Goal: Information Seeking & Learning: Learn about a topic

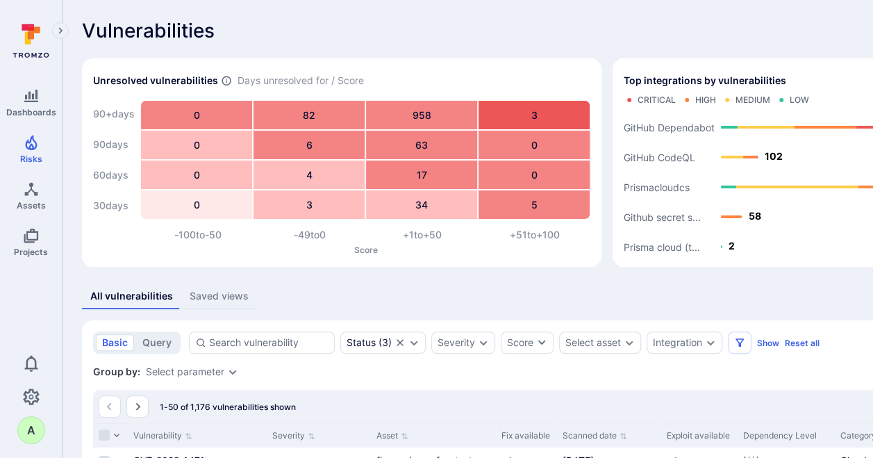
click at [646, 297] on div "All vulnerabilities Saved views" at bounding box center [531, 296] width 898 height 26
click at [667, 152] on text "GitHub CodeQL" at bounding box center [659, 157] width 72 height 12
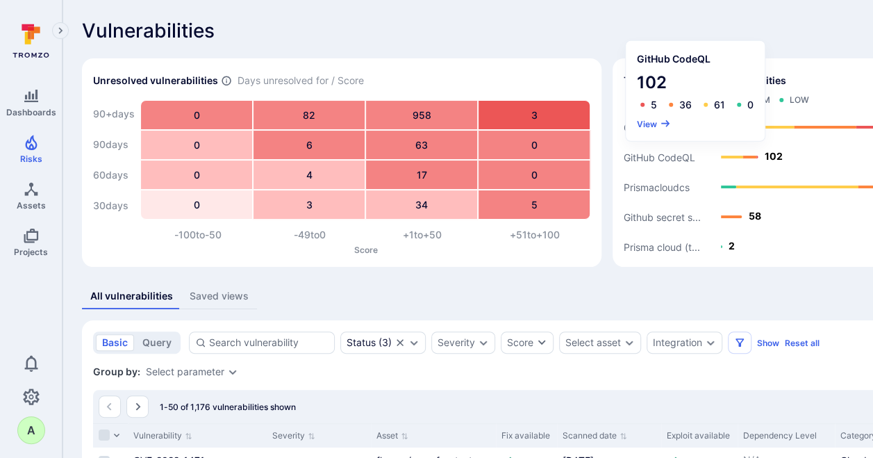
click at [631, 117] on div "GitHub CodeQL 102 5 36 61 0 View" at bounding box center [695, 90] width 139 height 100
click at [647, 122] on button "View" at bounding box center [654, 123] width 34 height 10
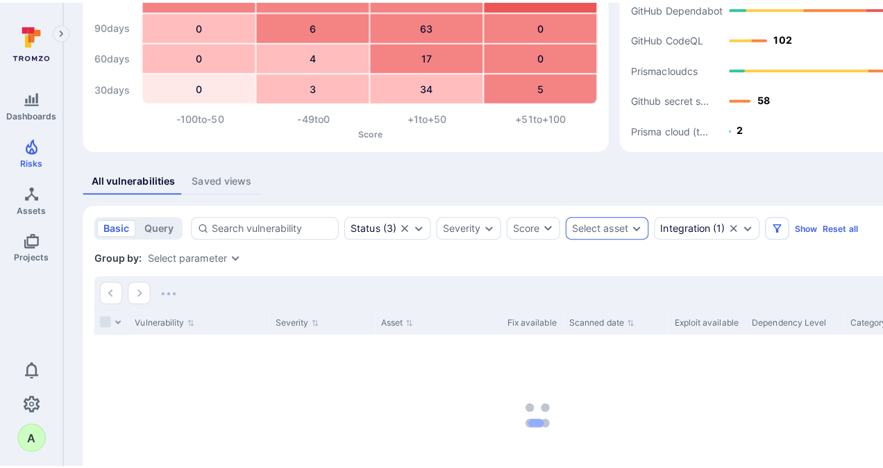
scroll to position [139, 0]
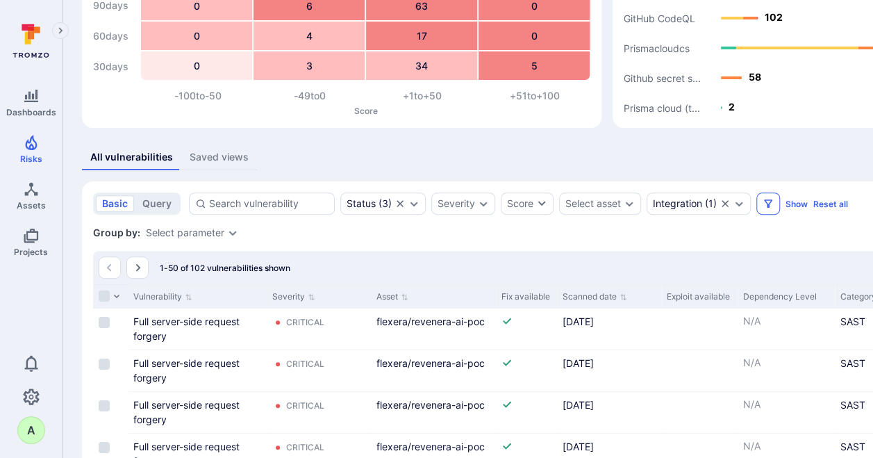
click at [766, 206] on icon "Filters" at bounding box center [768, 203] width 8 height 8
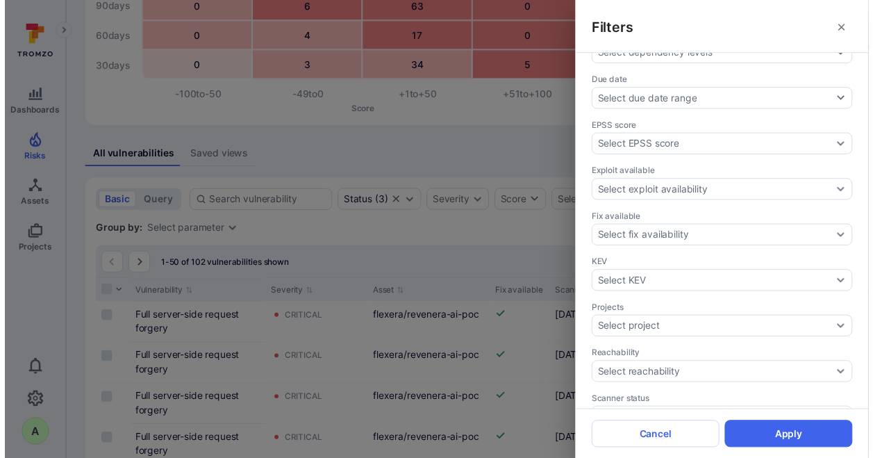
scroll to position [365, 0]
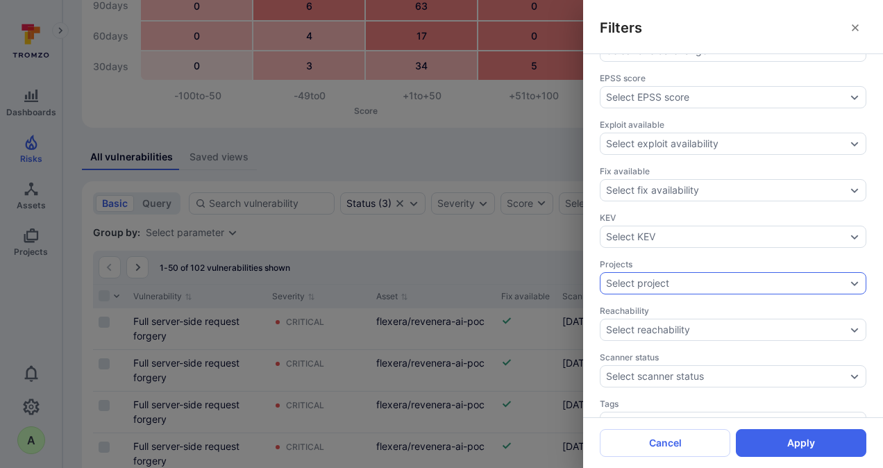
click at [795, 278] on div "Select project" at bounding box center [726, 283] width 240 height 11
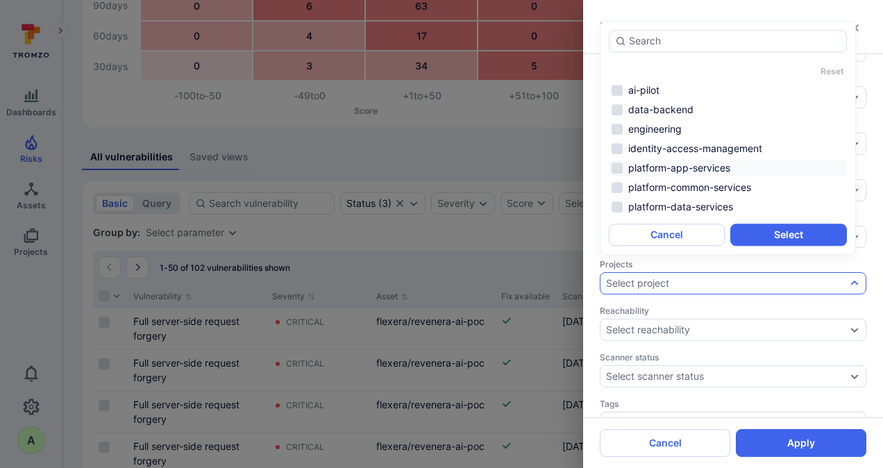
click at [696, 167] on li "platform-app-services" at bounding box center [728, 168] width 238 height 17
click at [680, 206] on li "platform-data-services" at bounding box center [728, 207] width 238 height 17
click at [790, 234] on button "Select" at bounding box center [788, 235] width 116 height 22
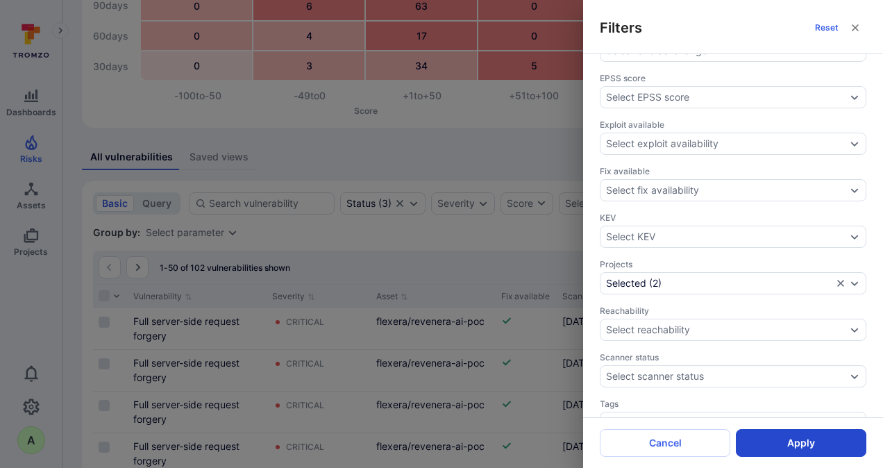
click at [798, 439] on button "Apply" at bounding box center [801, 443] width 131 height 28
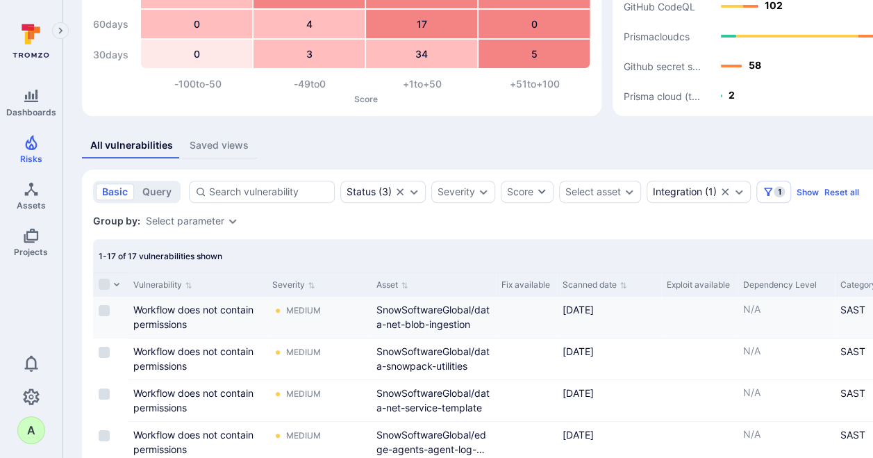
scroll to position [156, 0]
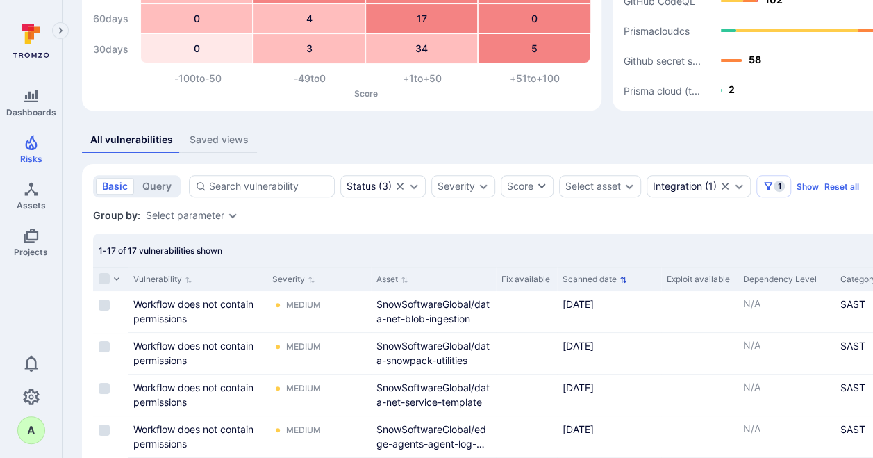
click at [619, 280] on button "Scanned date" at bounding box center [594, 279] width 65 height 11
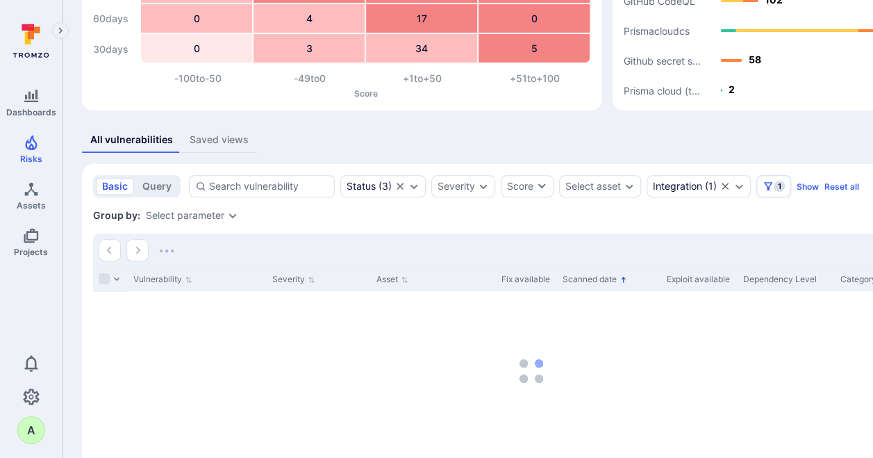
click at [625, 276] on icon "Sorted by: Oldest first" at bounding box center [623, 280] width 8 height 8
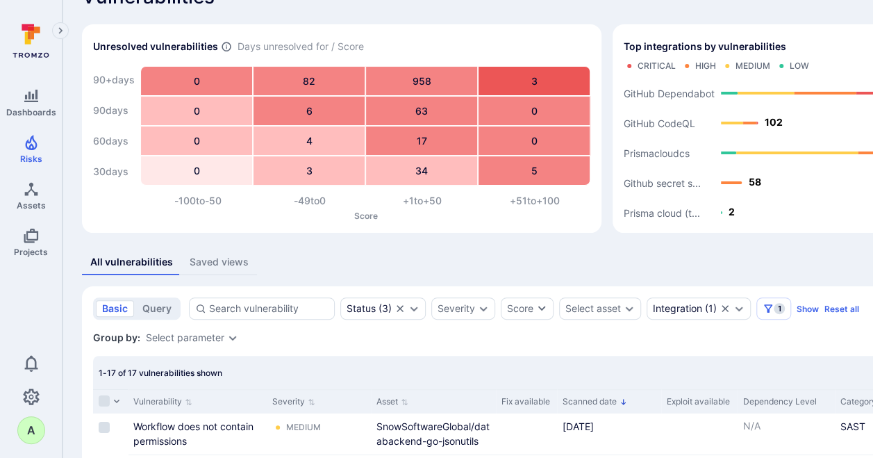
scroll to position [24, 0]
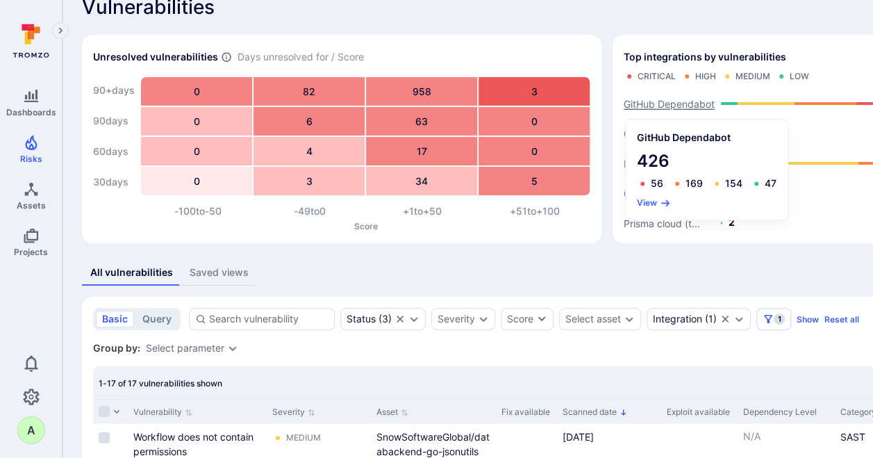
click at [659, 102] on text "GitHub Dependabot" at bounding box center [668, 104] width 91 height 12
click at [653, 203] on button "View" at bounding box center [654, 202] width 34 height 10
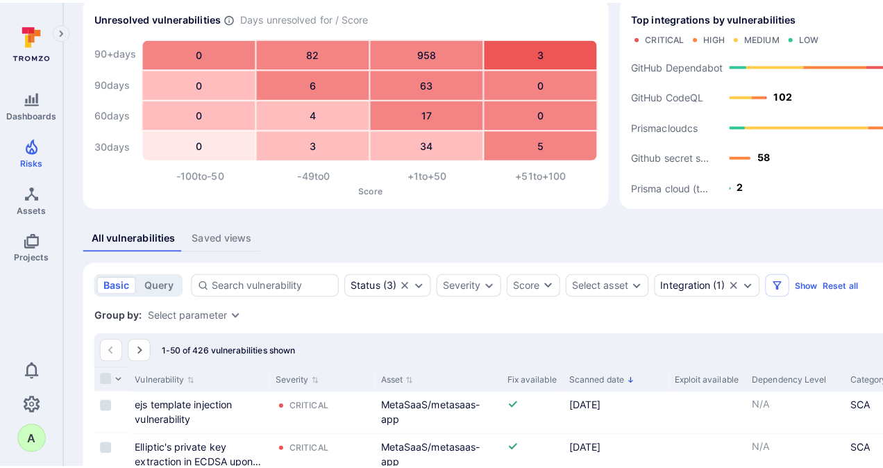
scroll to position [75, 0]
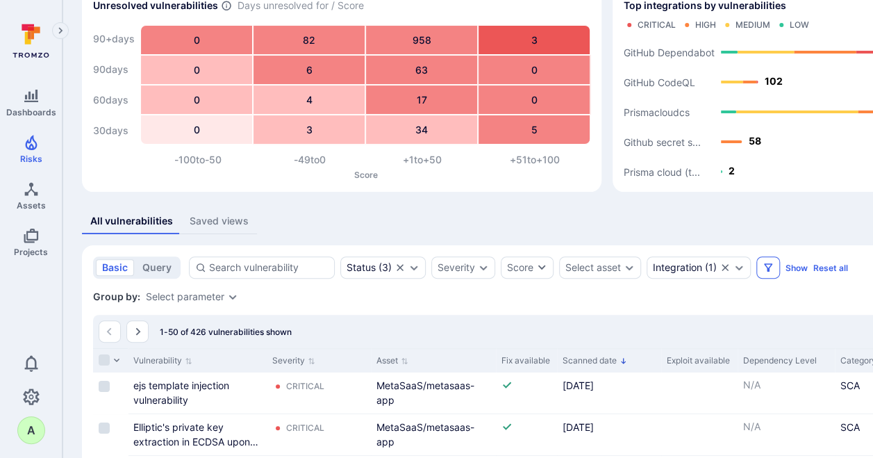
click at [764, 264] on icon "Filters" at bounding box center [767, 267] width 11 height 11
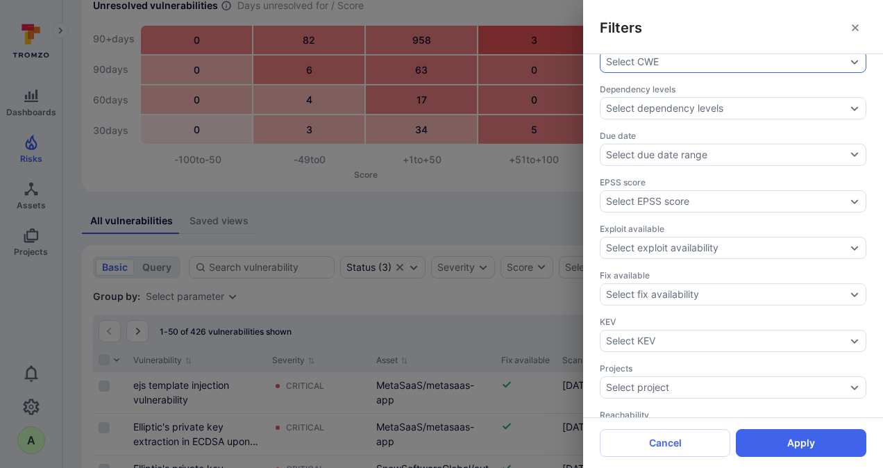
scroll to position [347, 0]
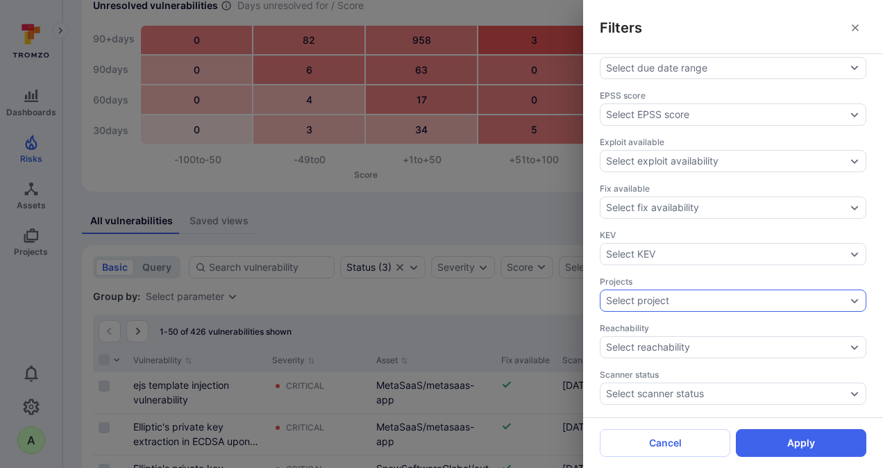
click at [771, 290] on div "Select project" at bounding box center [733, 301] width 267 height 22
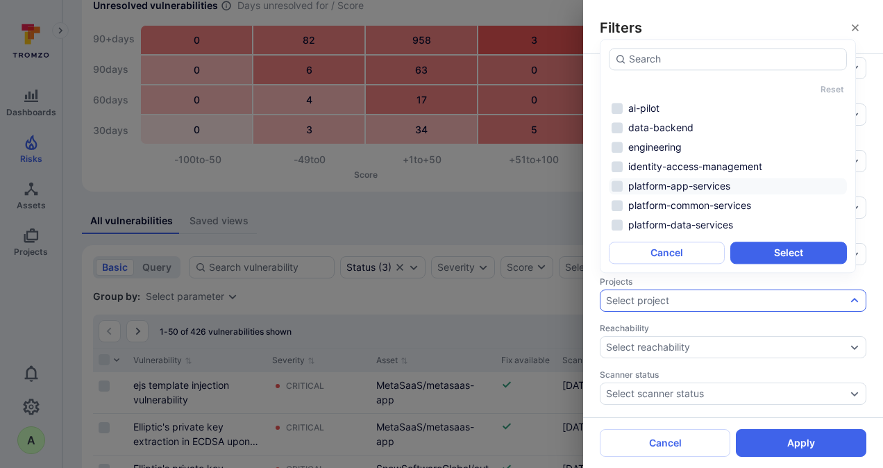
click at [670, 184] on li "platform-app-services" at bounding box center [728, 186] width 238 height 17
click at [648, 184] on li "platform-app-services" at bounding box center [728, 186] width 238 height 17
click at [777, 255] on button "Select" at bounding box center [788, 253] width 116 height 22
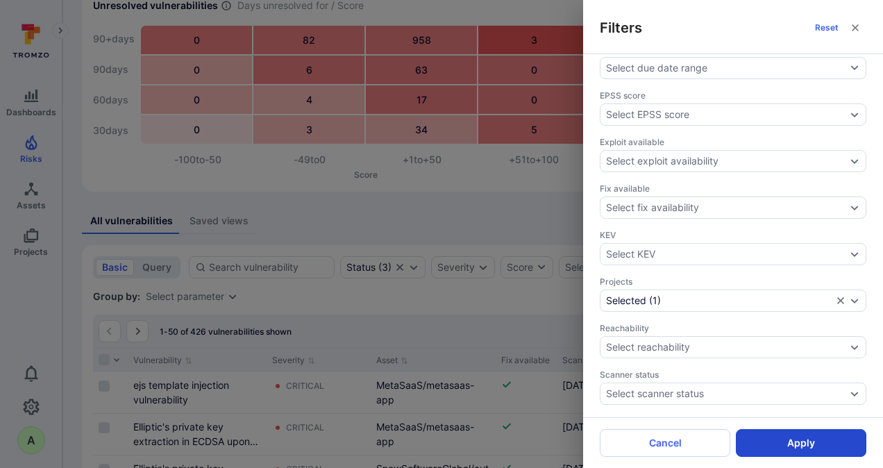
click at [802, 442] on button "Apply" at bounding box center [801, 443] width 131 height 28
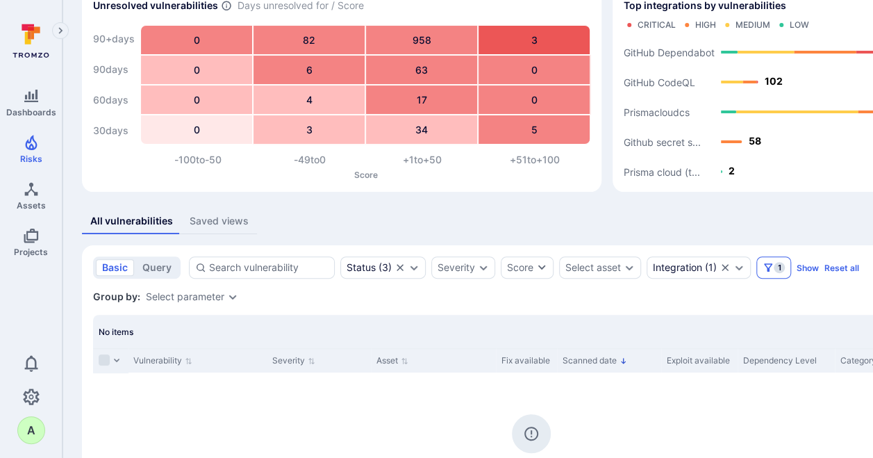
click at [767, 265] on icon "Filters" at bounding box center [767, 267] width 11 height 11
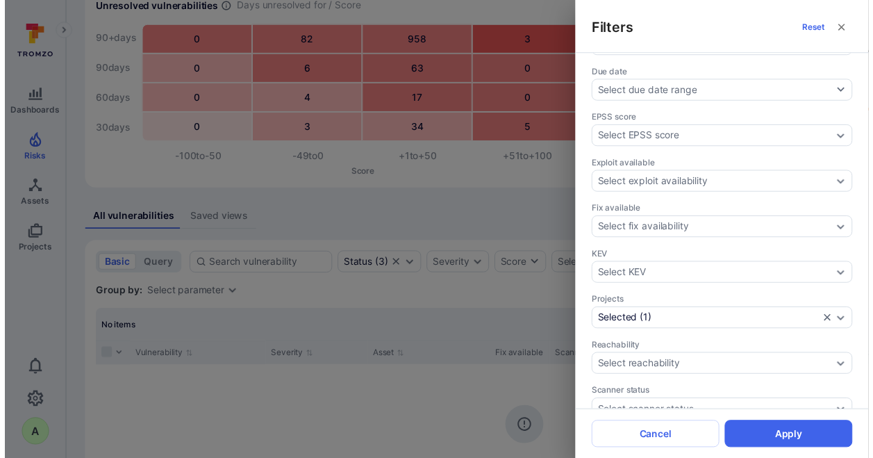
scroll to position [330, 0]
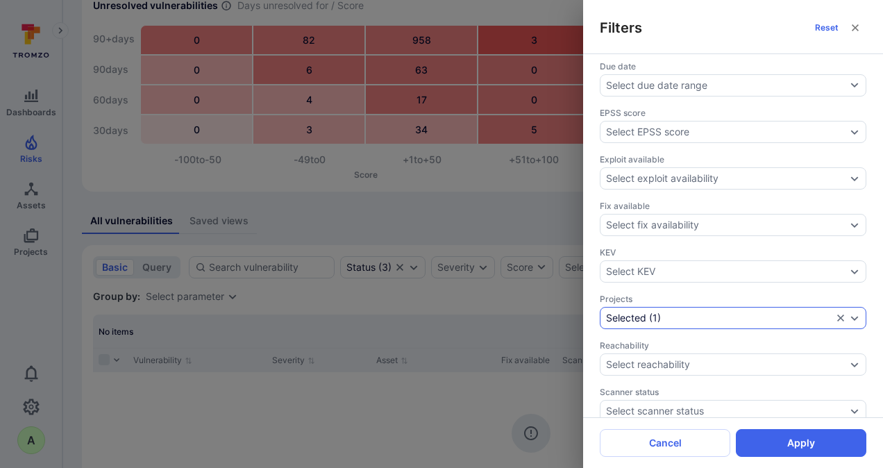
click at [682, 312] on div "Selected ( 1 )" at bounding box center [719, 317] width 226 height 11
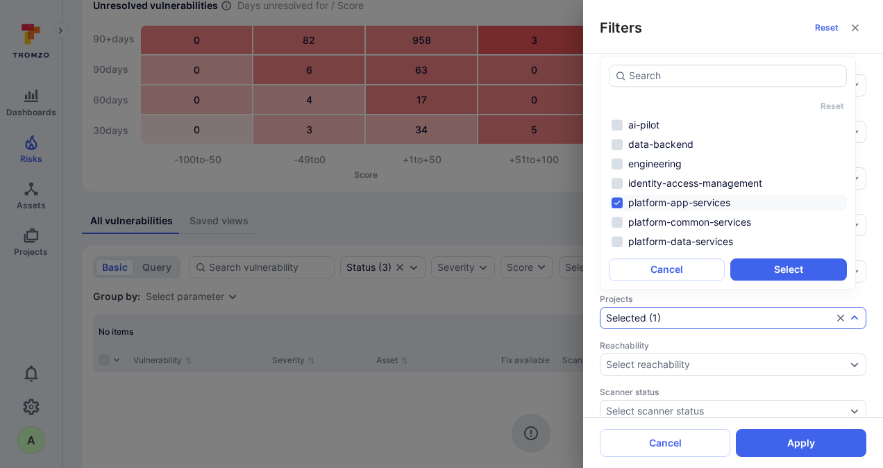
click at [661, 201] on li "platform-app-services" at bounding box center [728, 202] width 238 height 17
click at [663, 235] on li "platform-data-services" at bounding box center [728, 241] width 238 height 17
click at [775, 275] on button "Select" at bounding box center [788, 269] width 116 height 22
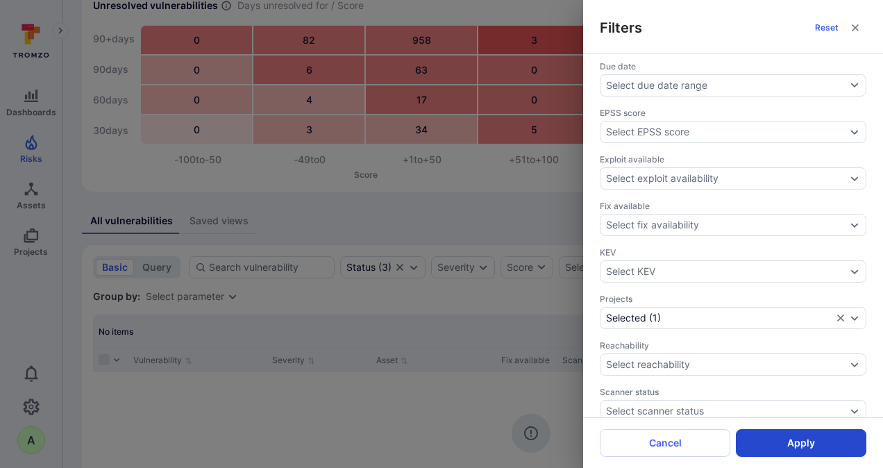
click at [802, 446] on button "Apply" at bounding box center [801, 443] width 131 height 28
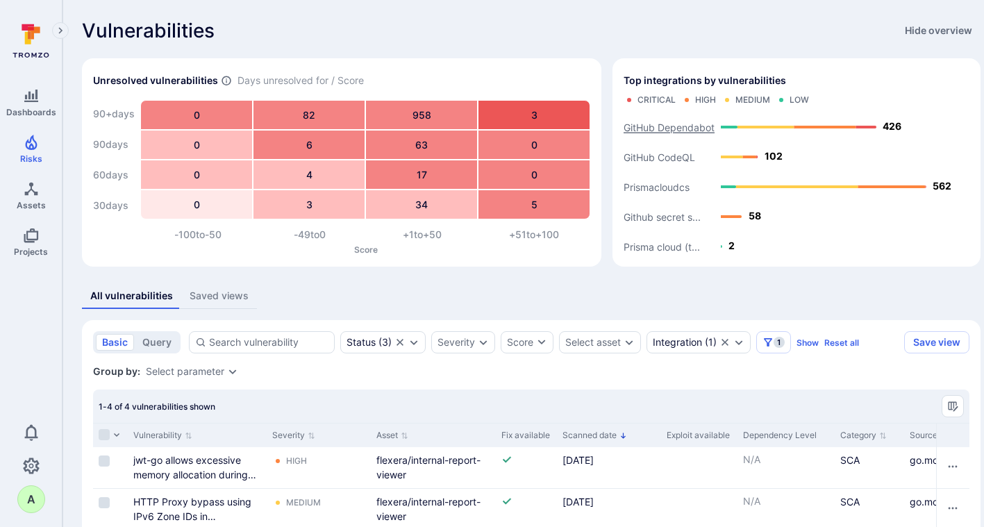
click at [671, 128] on text "GitHub Dependabot" at bounding box center [668, 128] width 91 height 12
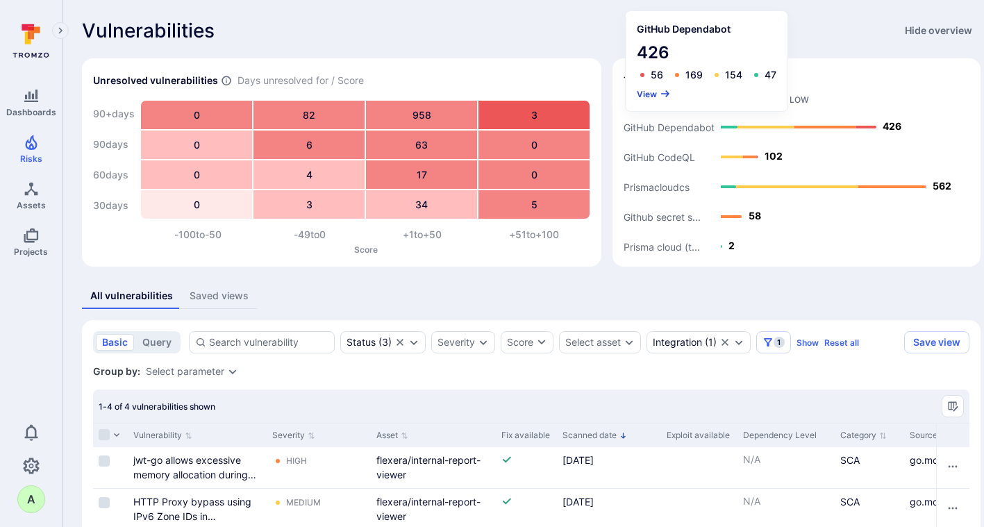
click at [649, 94] on button "View" at bounding box center [654, 94] width 34 height 10
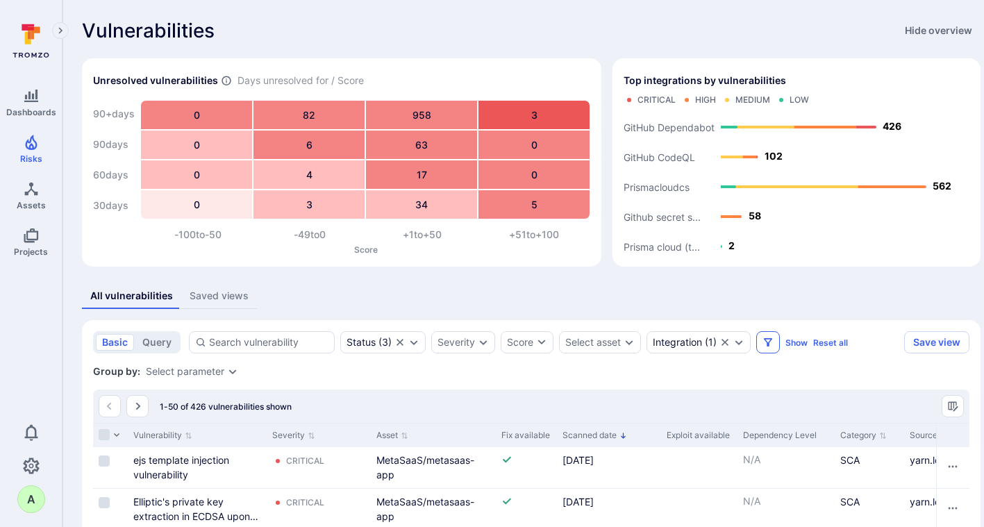
click at [771, 340] on icon "Filters" at bounding box center [768, 342] width 8 height 8
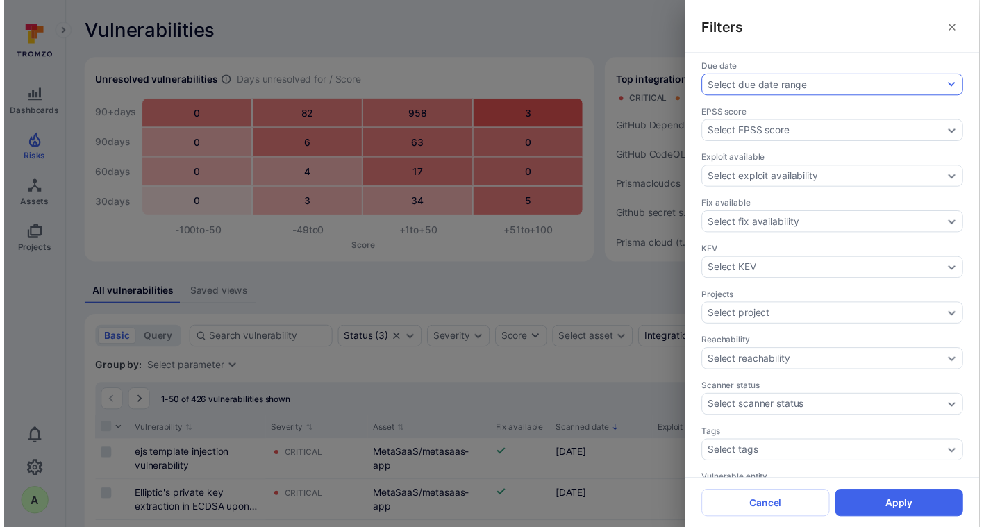
scroll to position [330, 0]
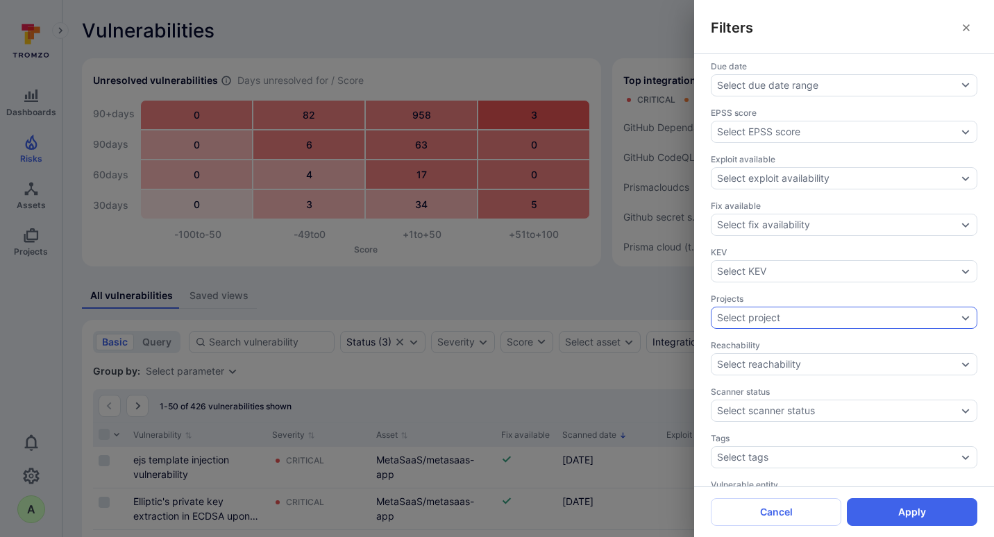
click at [819, 320] on div "Select project" at bounding box center [837, 317] width 240 height 11
click at [788, 221] on li "platform-app-services" at bounding box center [830, 229] width 238 height 17
click at [780, 260] on li "platform-data-services" at bounding box center [830, 268] width 238 height 17
click at [872, 285] on button "Select" at bounding box center [891, 296] width 117 height 22
click at [872, 457] on button "Apply" at bounding box center [912, 513] width 131 height 28
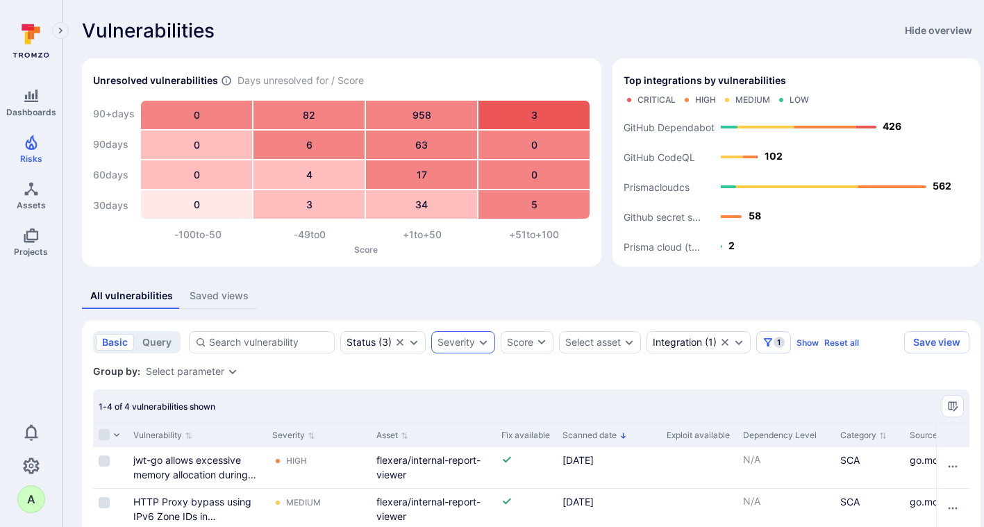
click at [485, 342] on icon "Expand dropdown" at bounding box center [483, 342] width 11 height 11
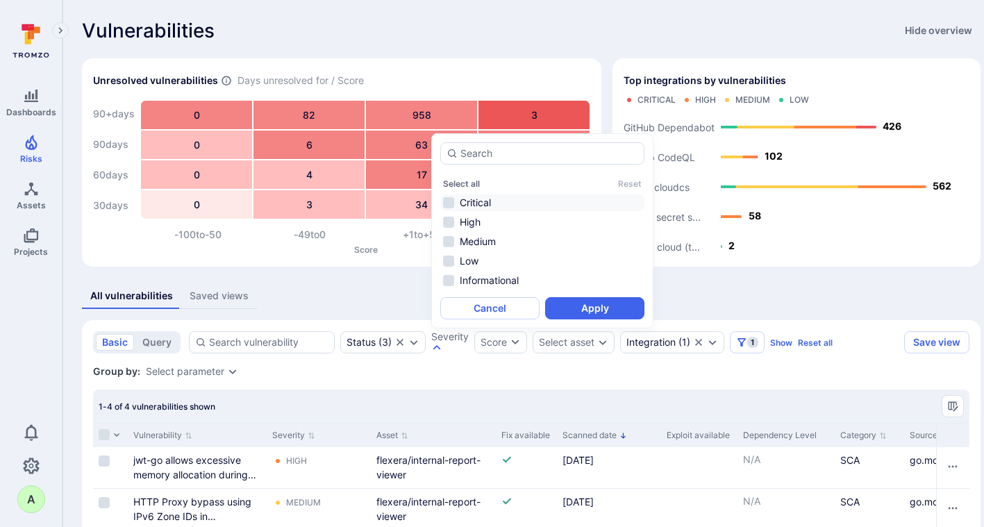
click at [474, 206] on li "Critical" at bounding box center [542, 202] width 204 height 17
click at [582, 305] on button "Apply" at bounding box center [594, 308] width 99 height 22
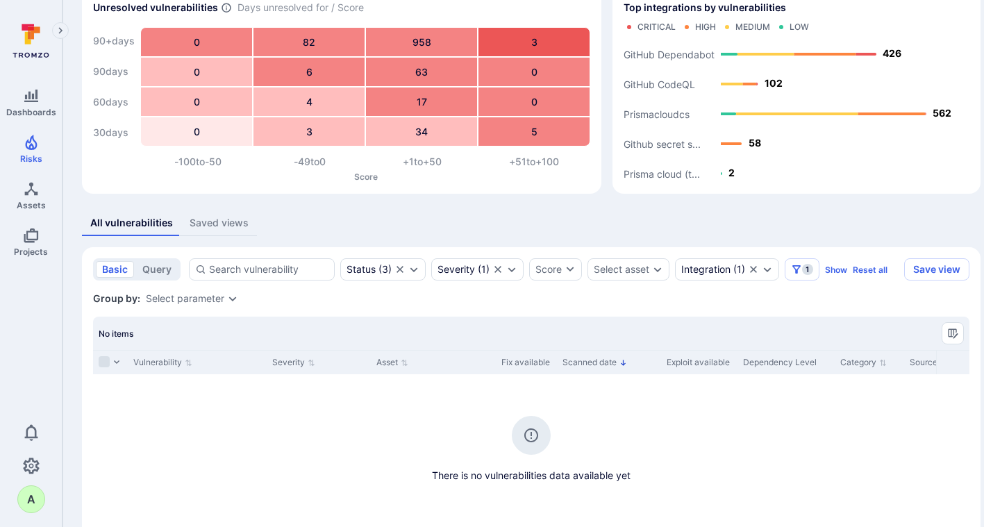
scroll to position [135, 0]
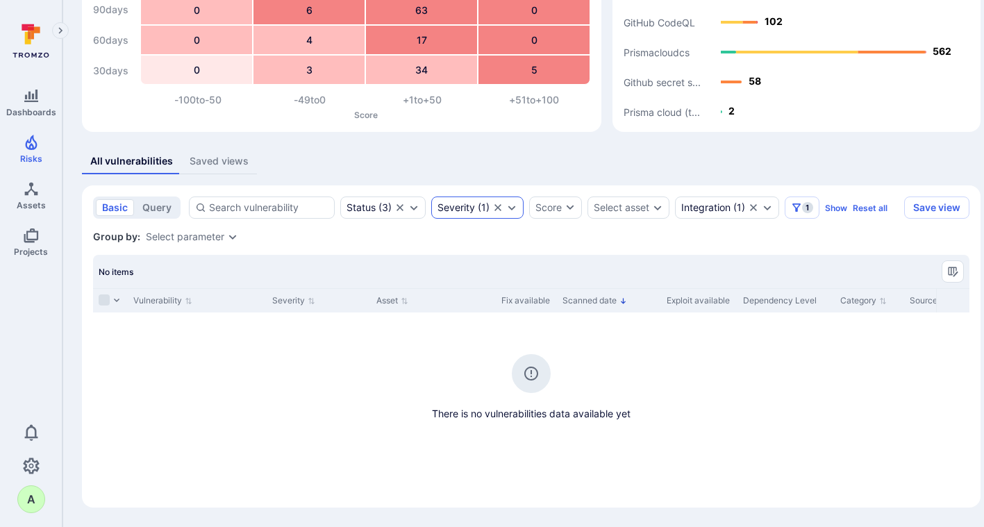
click at [512, 203] on icon "Expand dropdown" at bounding box center [511, 207] width 11 height 11
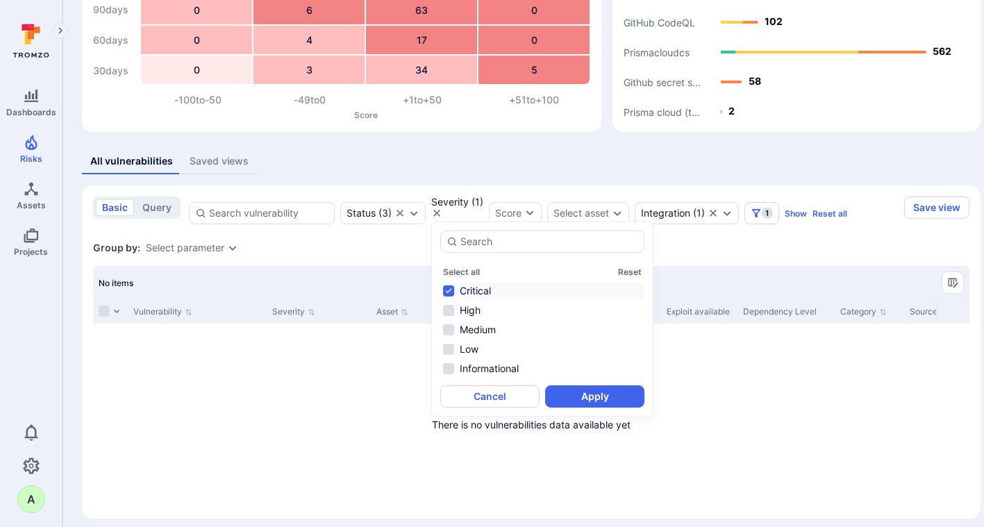
click at [467, 294] on li "Critical" at bounding box center [542, 291] width 204 height 17
click at [470, 306] on li "High" at bounding box center [542, 310] width 204 height 17
click at [565, 394] on button "Apply" at bounding box center [594, 396] width 99 height 22
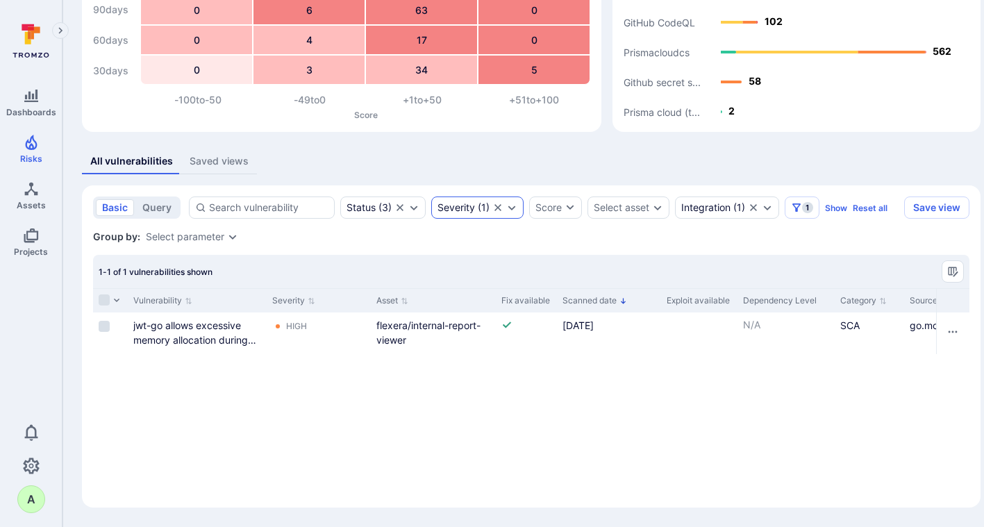
click at [512, 206] on icon "Expand dropdown" at bounding box center [511, 207] width 11 height 11
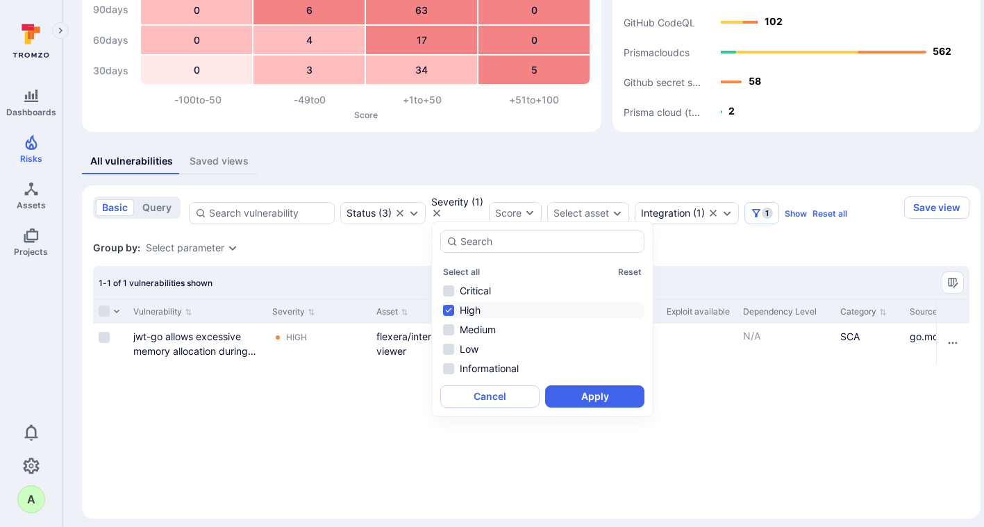
click at [471, 309] on li "High" at bounding box center [542, 310] width 204 height 17
click at [480, 331] on li "Medium" at bounding box center [542, 329] width 204 height 17
click at [582, 395] on button "Apply" at bounding box center [594, 396] width 99 height 22
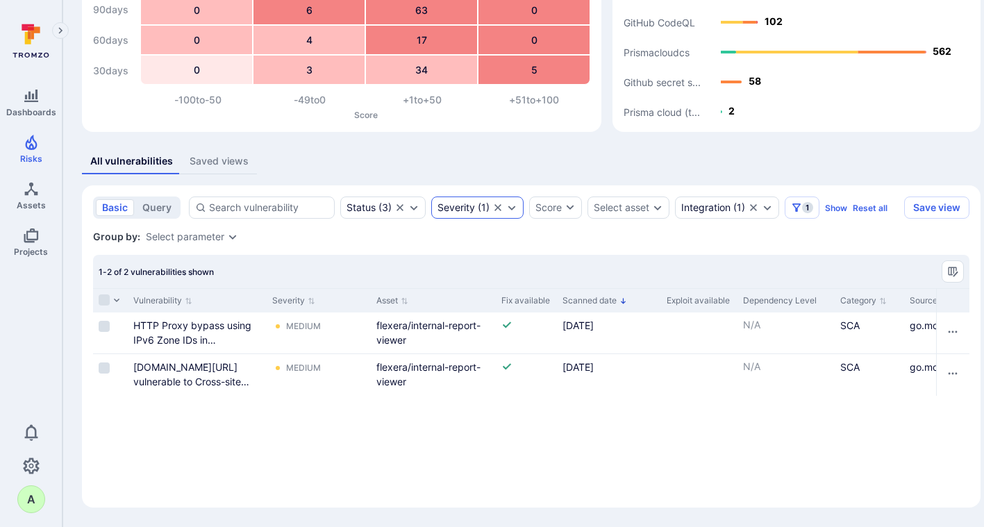
click at [512, 205] on icon "Expand dropdown" at bounding box center [511, 207] width 11 height 11
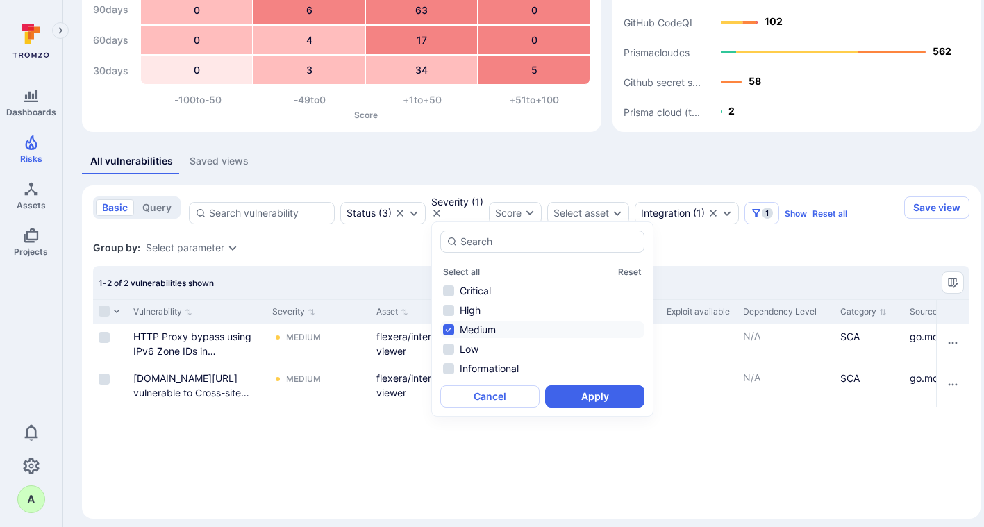
click at [466, 328] on li "Medium" at bounding box center [542, 329] width 204 height 17
click at [462, 353] on li "Low" at bounding box center [542, 349] width 204 height 17
click at [574, 398] on button "Apply" at bounding box center [594, 396] width 99 height 22
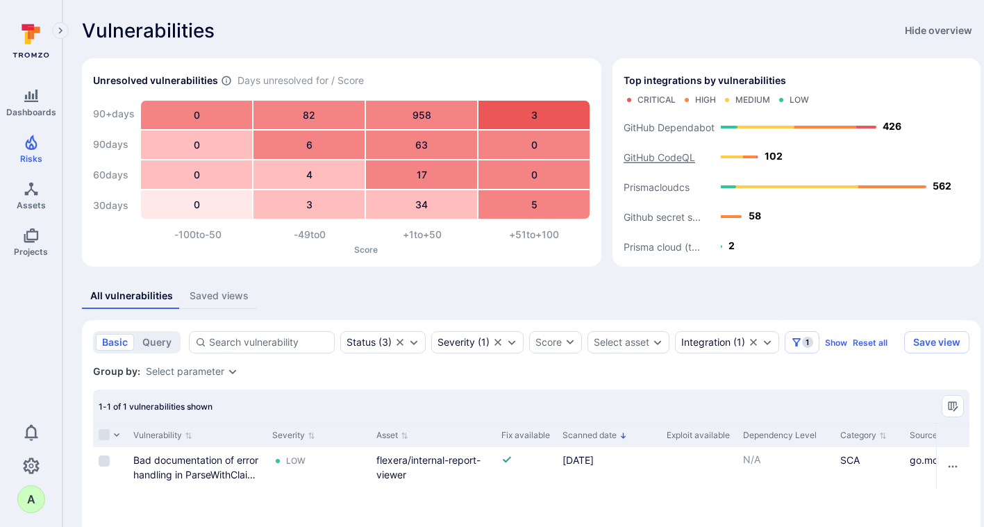
click at [665, 158] on text "GitHub CodeQL" at bounding box center [659, 157] width 72 height 12
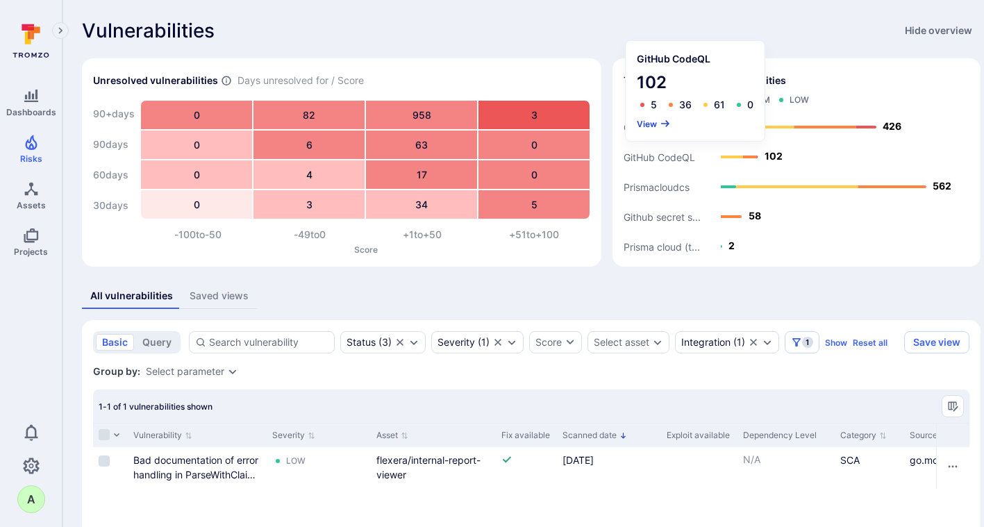
click at [651, 124] on button "View" at bounding box center [654, 124] width 34 height 10
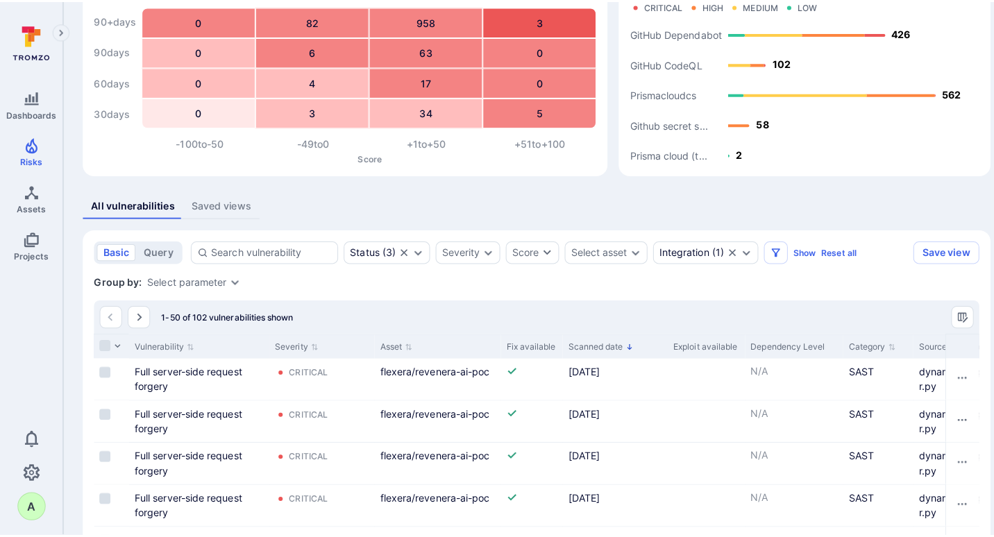
scroll to position [104, 0]
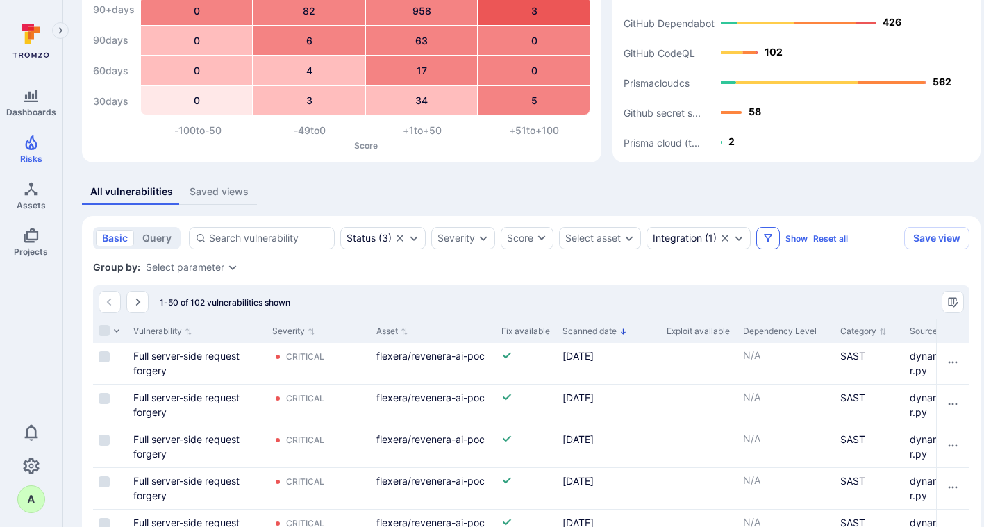
click at [773, 239] on icon "Filters" at bounding box center [767, 238] width 11 height 11
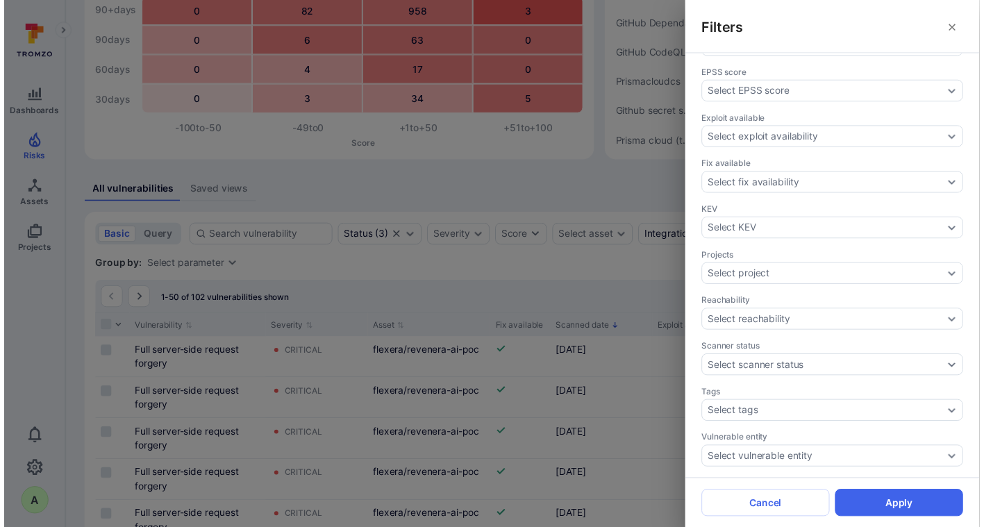
scroll to position [416, 0]
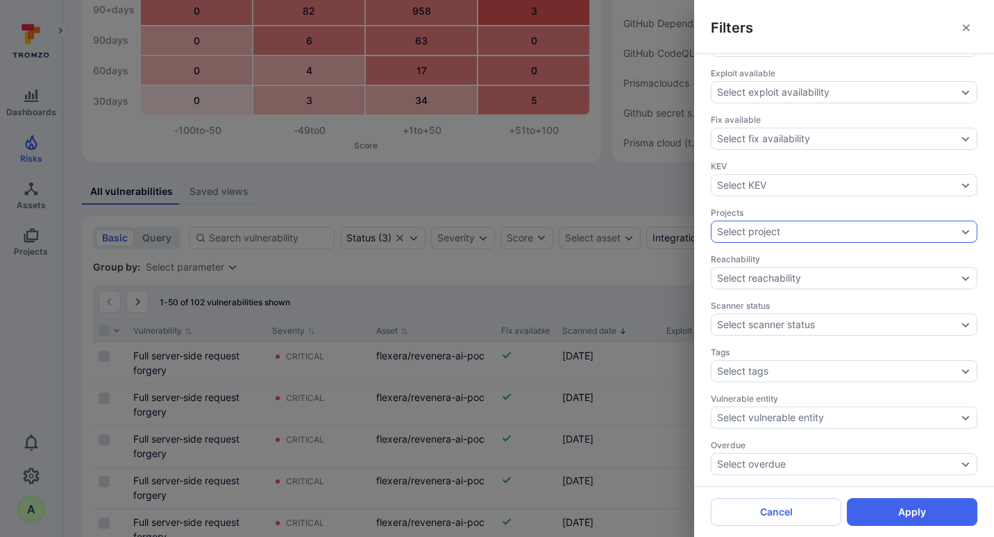
click at [821, 233] on div "Select project" at bounding box center [837, 231] width 240 height 11
click at [803, 390] on li "platform-app-services" at bounding box center [830, 381] width 238 height 17
click at [802, 428] on li "platform-data-services" at bounding box center [830, 420] width 238 height 17
click at [872, 455] on button "Select" at bounding box center [891, 448] width 117 height 22
click at [872, 457] on button "Apply" at bounding box center [912, 513] width 131 height 28
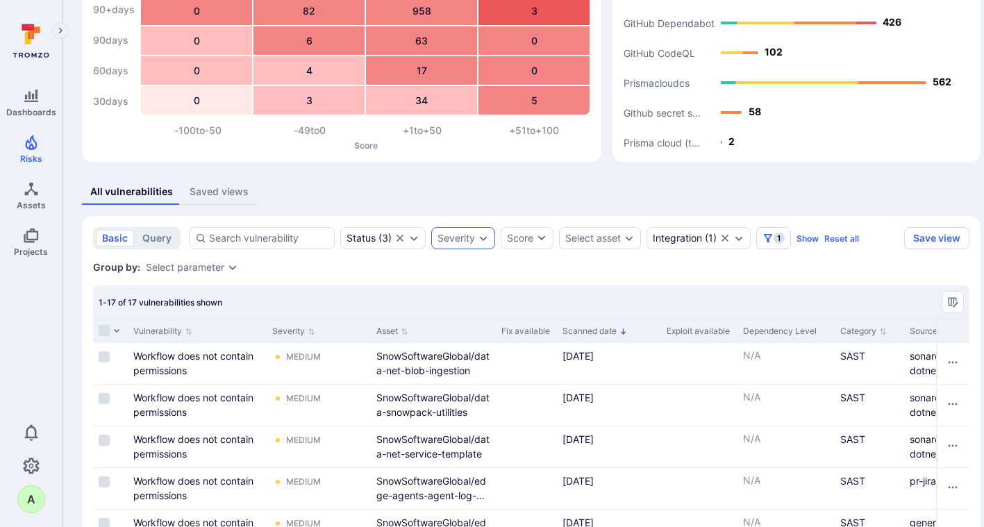
click at [485, 235] on icon "Expand dropdown" at bounding box center [483, 238] width 11 height 11
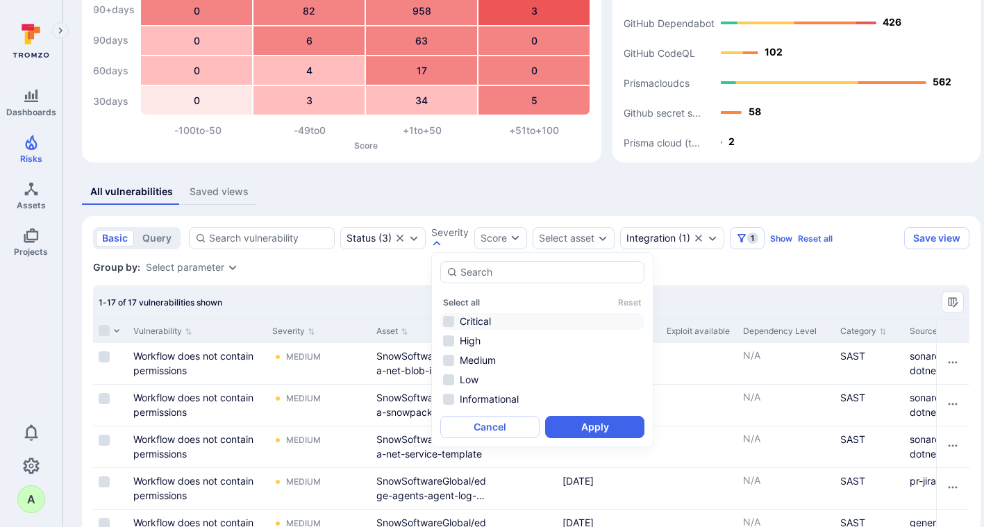
click at [474, 319] on li "Critical" at bounding box center [542, 321] width 204 height 17
click at [575, 426] on button "Apply" at bounding box center [594, 427] width 99 height 22
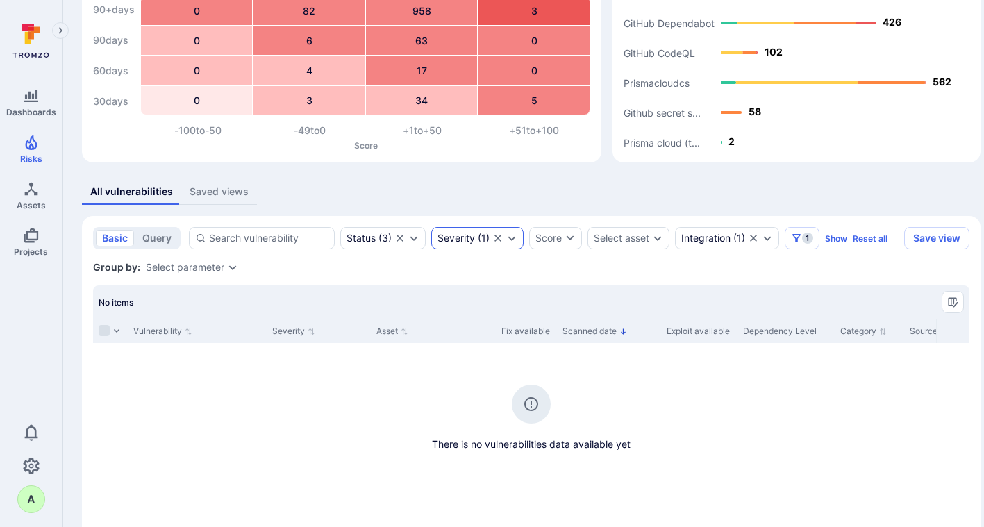
click at [514, 236] on icon "Expand dropdown" at bounding box center [511, 238] width 11 height 11
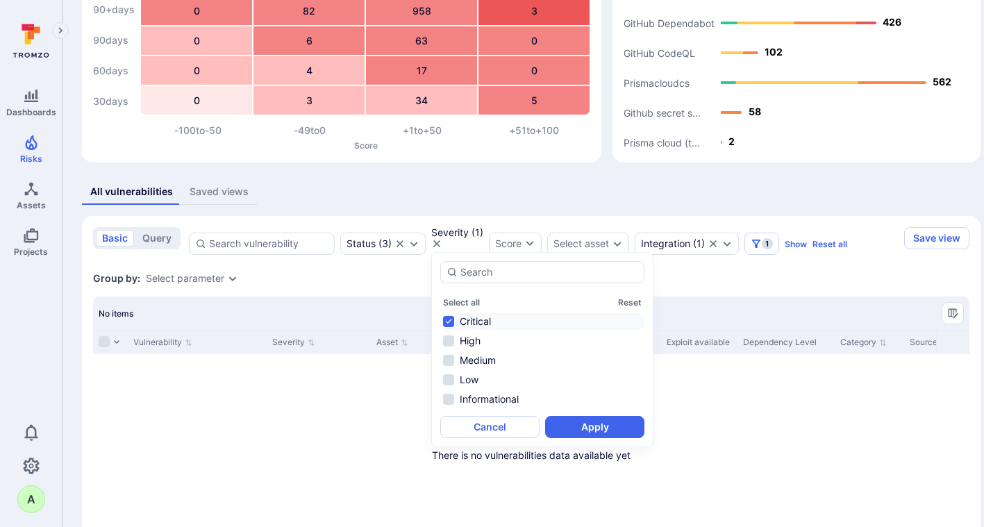
click at [480, 322] on li "Critical" at bounding box center [542, 321] width 204 height 17
click at [476, 338] on li "High" at bounding box center [542, 341] width 204 height 17
click at [579, 426] on button "Apply" at bounding box center [594, 427] width 99 height 22
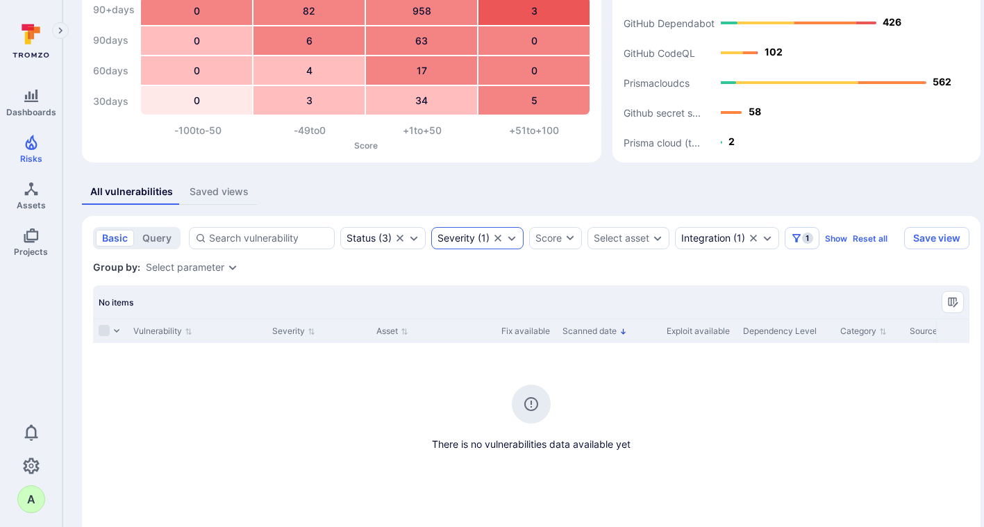
click at [515, 236] on icon "Expand dropdown" at bounding box center [511, 238] width 11 height 11
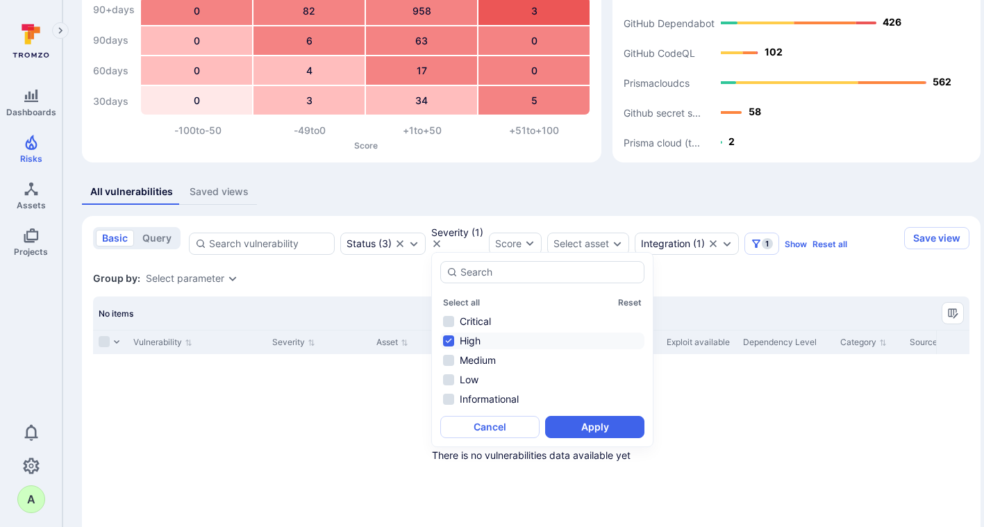
click at [479, 334] on li "High" at bounding box center [542, 341] width 204 height 17
click at [479, 360] on li "Medium" at bounding box center [542, 360] width 204 height 17
click at [587, 426] on button "Apply" at bounding box center [594, 427] width 99 height 22
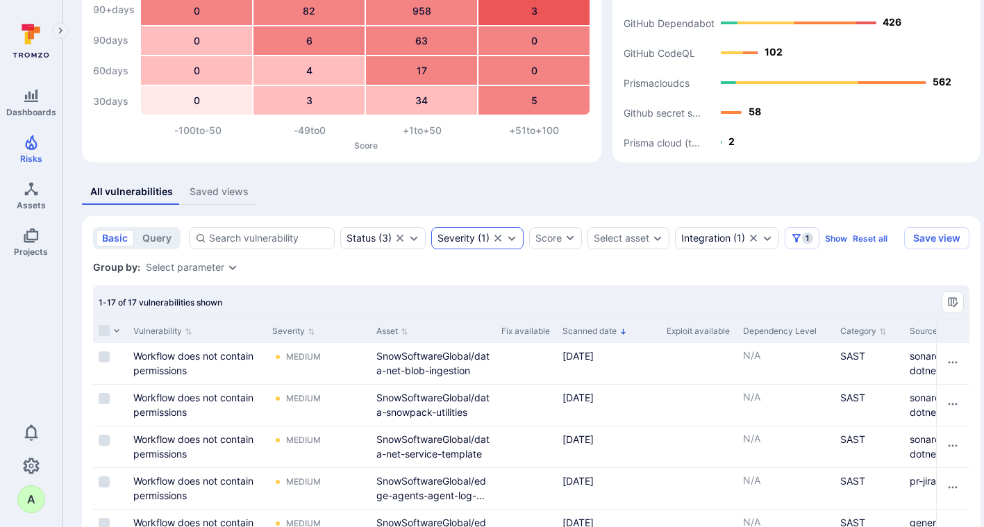
click at [511, 235] on icon "Expand dropdown" at bounding box center [511, 238] width 11 height 11
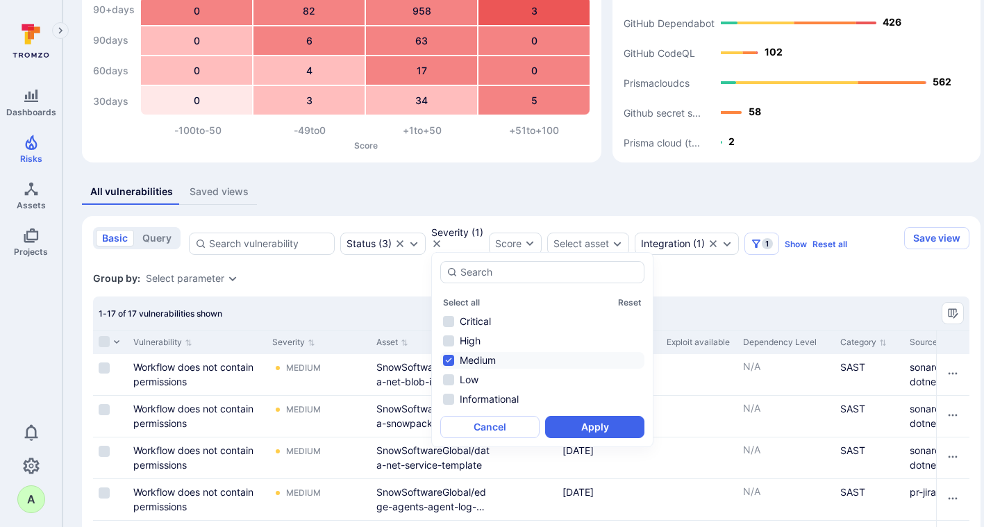
click at [470, 362] on li "Medium" at bounding box center [542, 360] width 204 height 17
click at [469, 384] on li "Low" at bounding box center [542, 379] width 204 height 17
click at [585, 428] on button "Apply" at bounding box center [594, 427] width 99 height 22
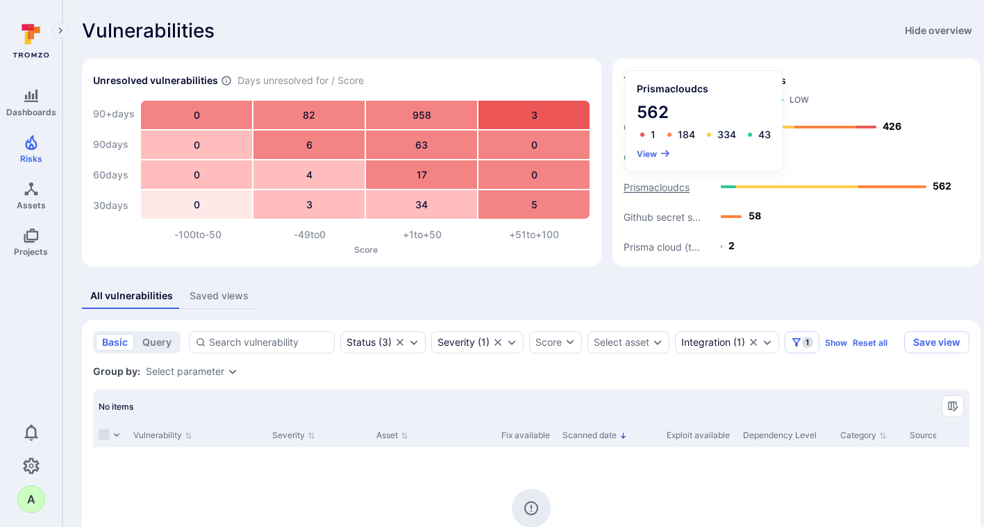
click at [653, 188] on text "Prismacloudcs" at bounding box center [656, 187] width 66 height 12
click at [643, 150] on button "View" at bounding box center [654, 154] width 34 height 10
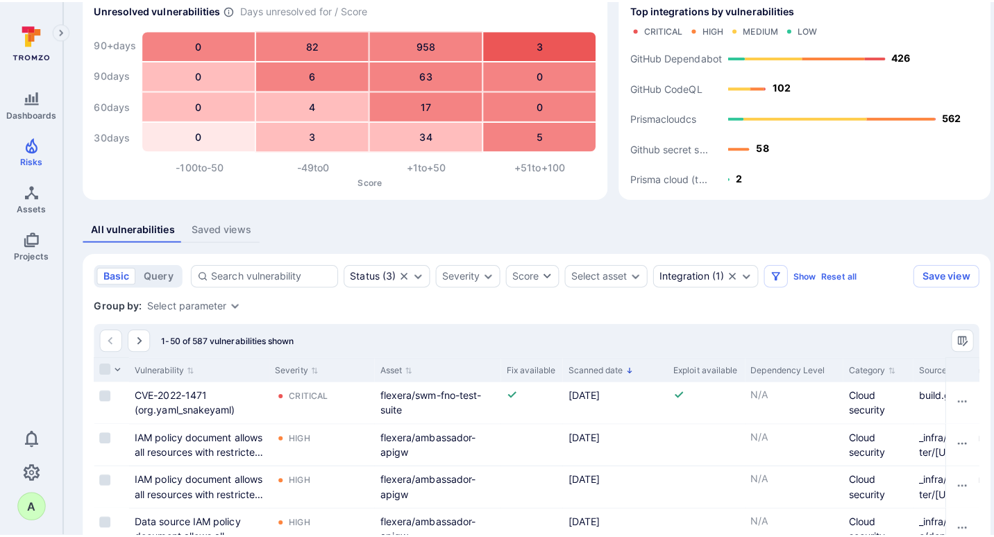
scroll to position [69, 0]
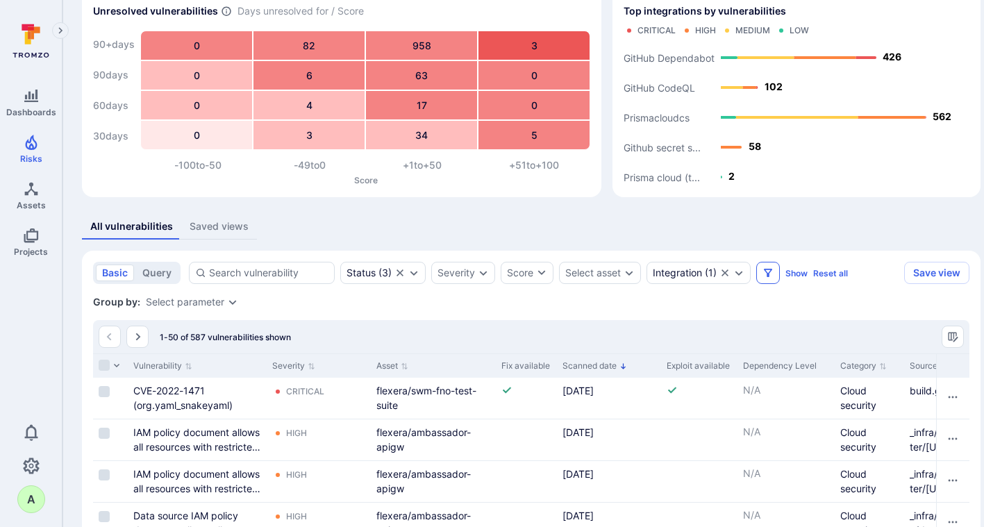
click at [771, 273] on icon "Filters" at bounding box center [767, 272] width 11 height 11
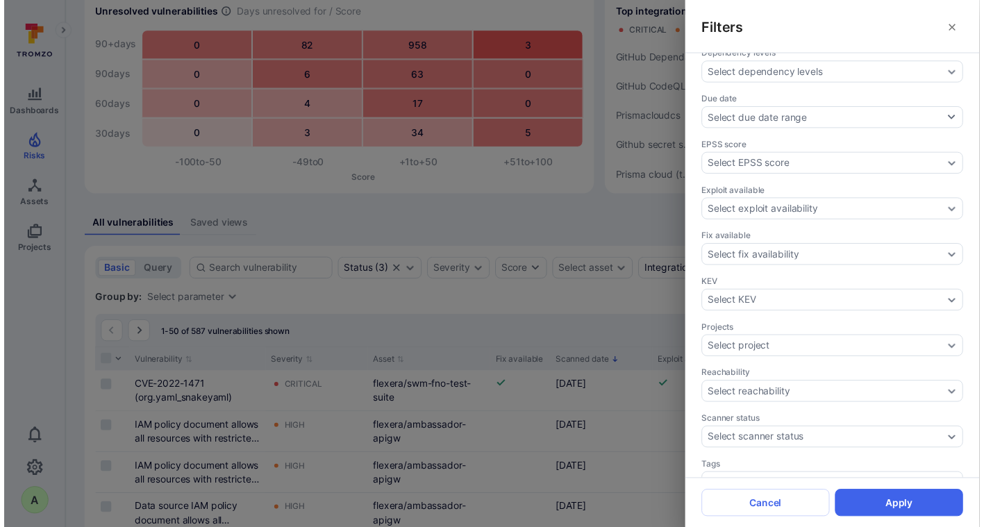
scroll to position [312, 0]
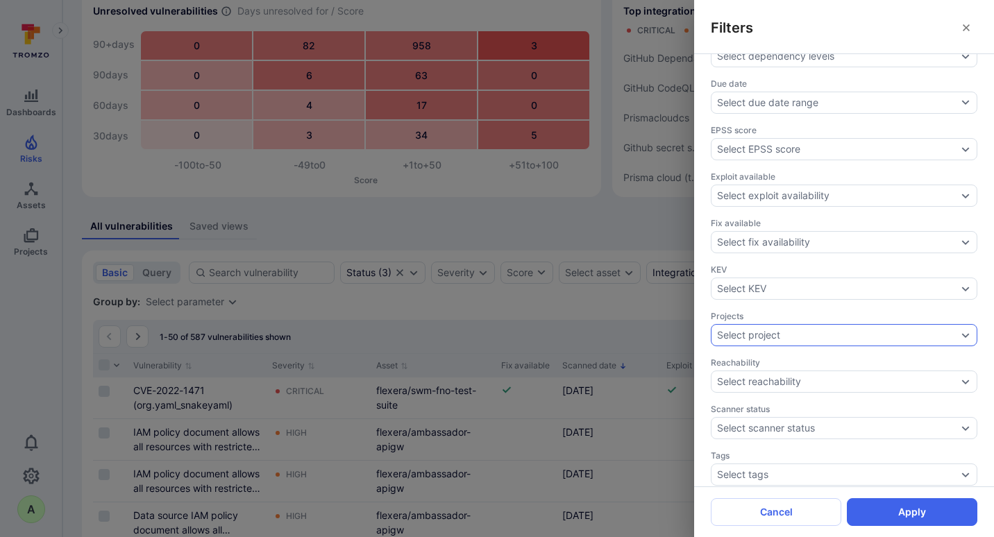
click at [872, 337] on div "Select project" at bounding box center [837, 335] width 240 height 11
click at [803, 238] on li "platform-app-services" at bounding box center [830, 246] width 238 height 17
click at [796, 277] on li "platform-data-services" at bounding box center [830, 285] width 238 height 17
click at [872, 302] on button "Select" at bounding box center [891, 313] width 117 height 22
click at [872, 457] on button "Apply" at bounding box center [912, 513] width 131 height 28
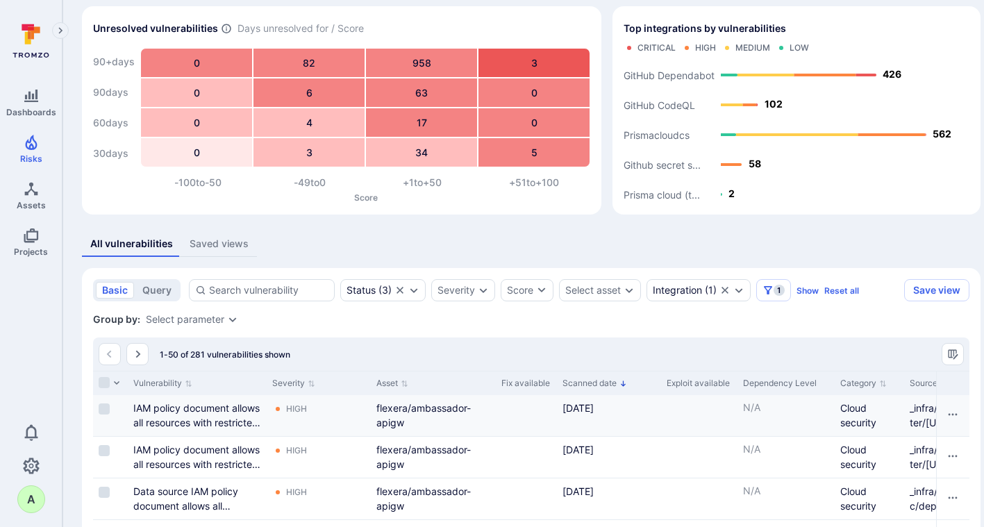
scroll to position [104, 0]
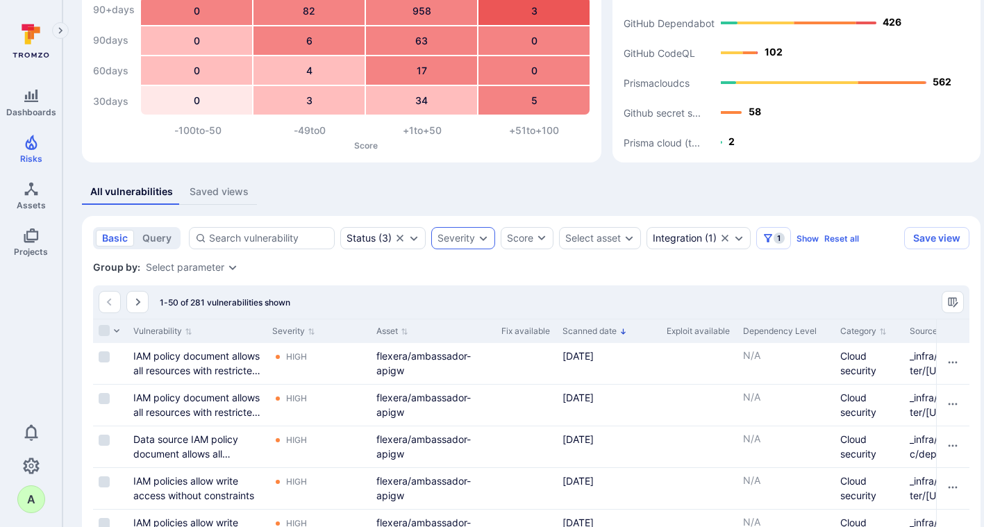
click at [465, 237] on div "Severity" at bounding box center [455, 238] width 37 height 11
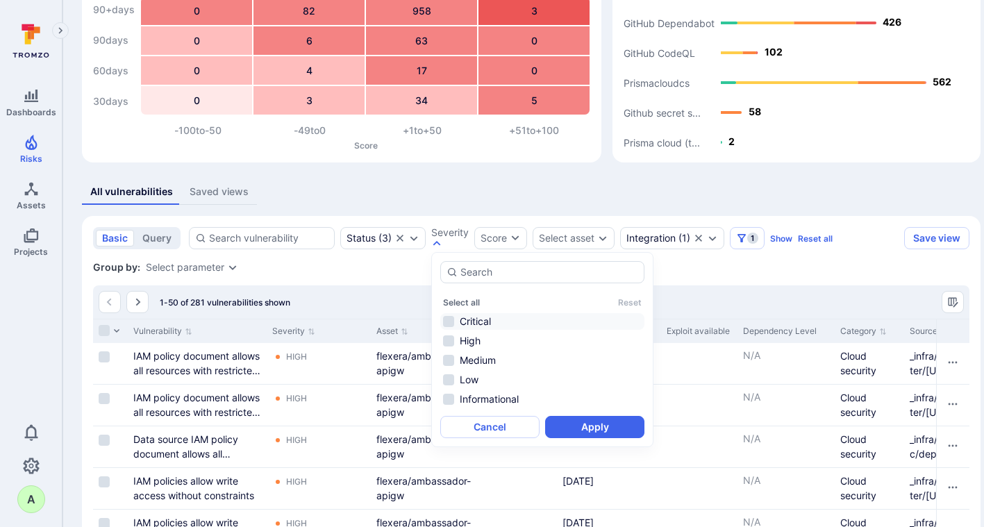
click at [478, 321] on li "Critical" at bounding box center [542, 321] width 204 height 17
click at [572, 424] on button "Apply" at bounding box center [594, 427] width 99 height 22
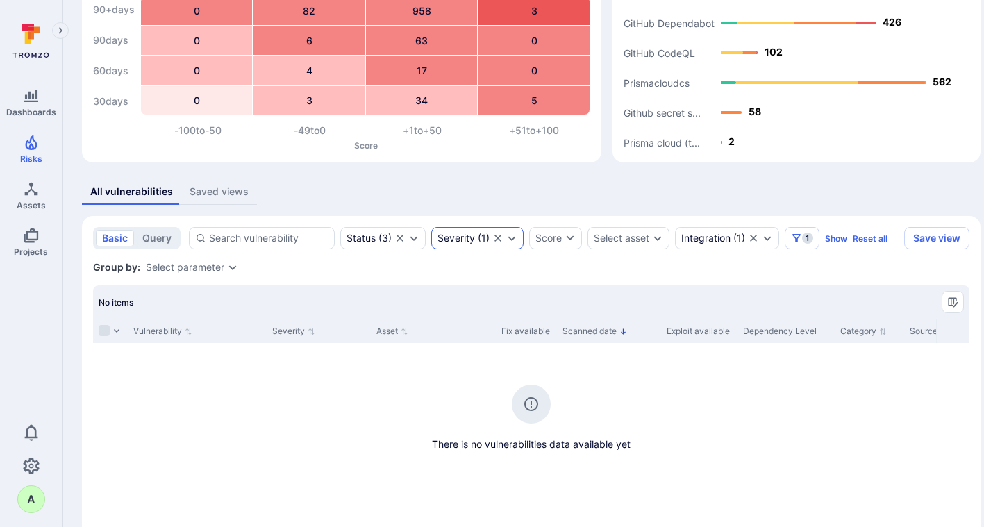
click at [510, 238] on icon "Expand dropdown" at bounding box center [512, 238] width 8 height 5
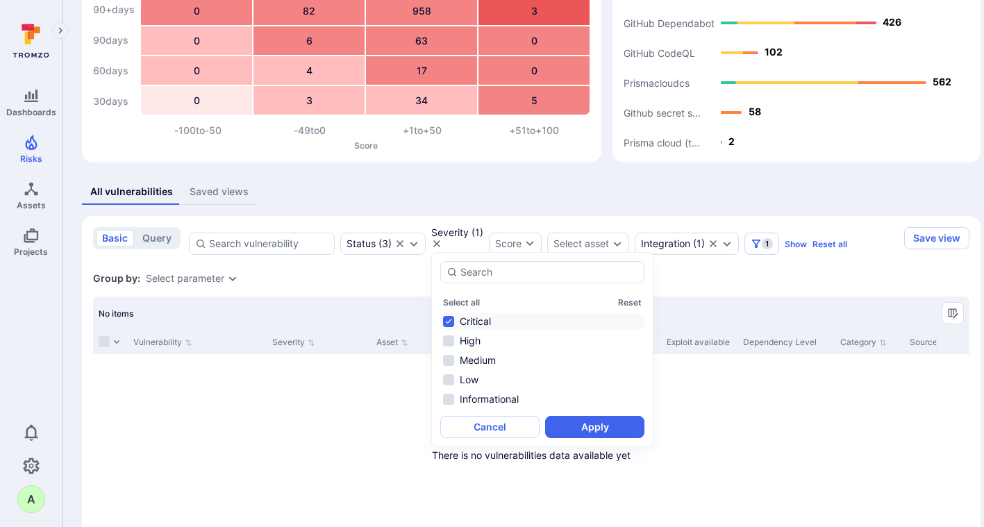
click at [462, 312] on div "Select all Reset Critical High Medium Low Informational" at bounding box center [542, 350] width 204 height 116
click at [463, 337] on li "High" at bounding box center [542, 341] width 204 height 17
click at [463, 318] on li "Critical" at bounding box center [542, 321] width 204 height 17
click at [581, 426] on button "Apply" at bounding box center [594, 427] width 99 height 22
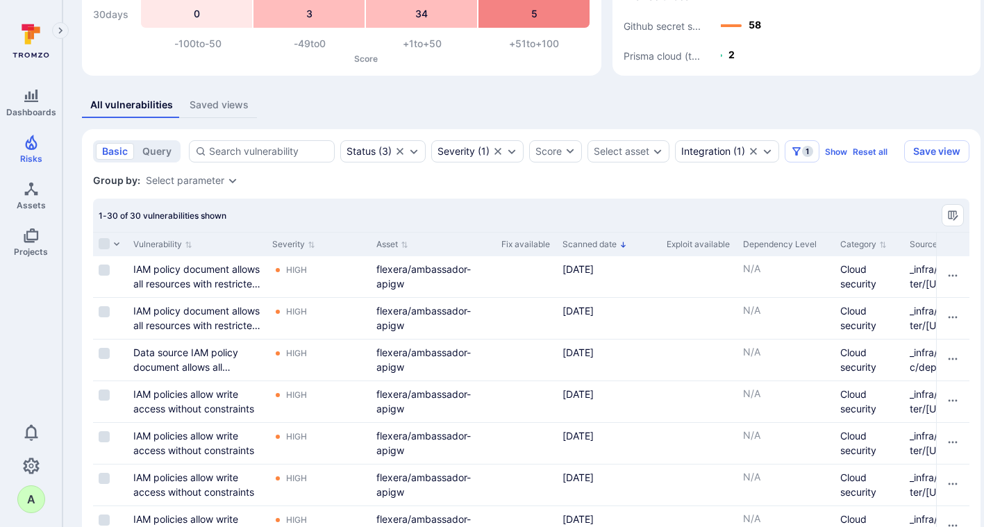
scroll to position [174, 0]
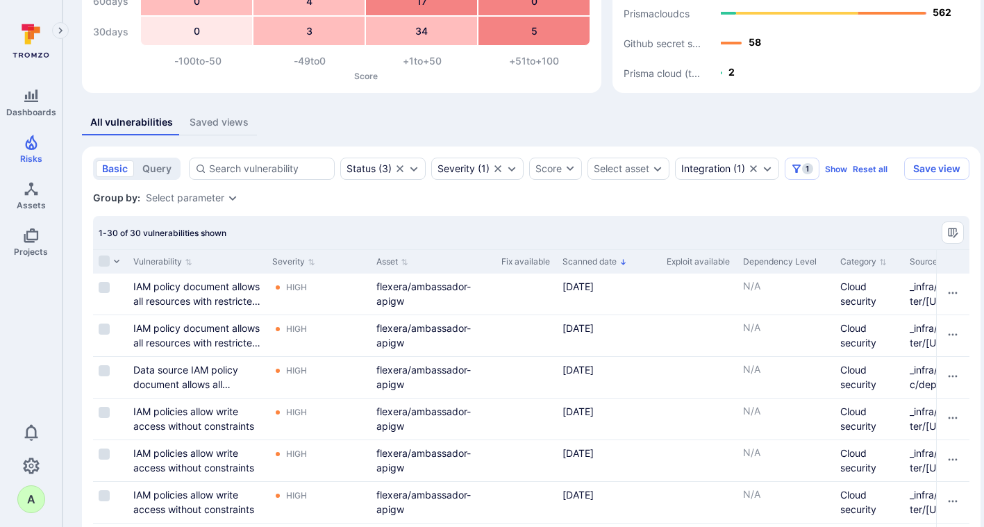
click at [624, 262] on icon "Sorted by: Newest first" at bounding box center [623, 262] width 8 height 8
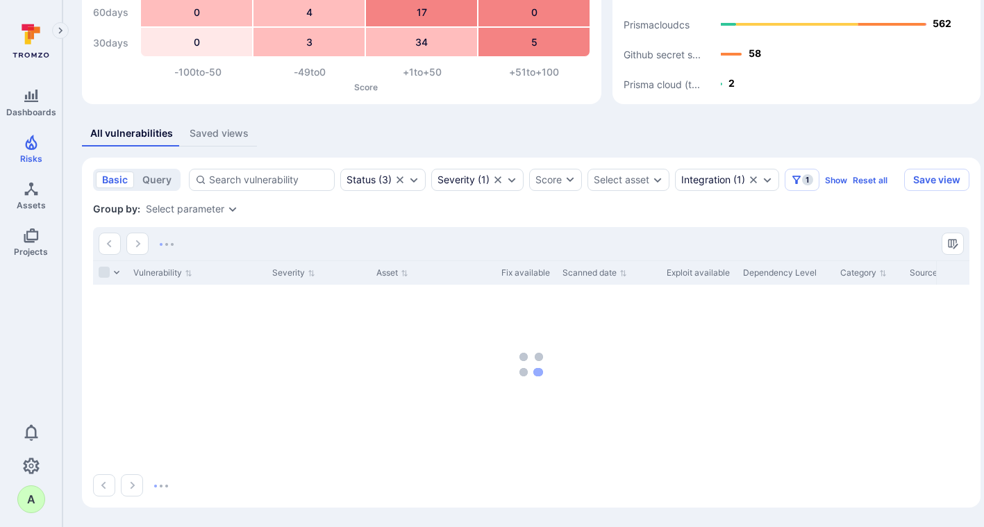
click at [625, 276] on icon "Sort by Scanned date" at bounding box center [623, 272] width 6 height 6
click at [625, 276] on icon "Sorted by: Oldest first" at bounding box center [623, 273] width 8 height 8
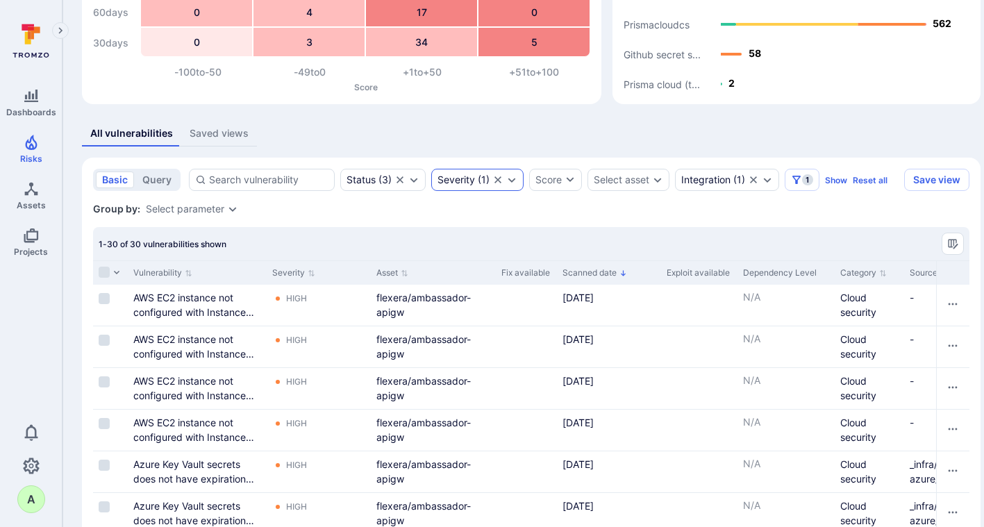
click at [516, 179] on icon "Expand dropdown" at bounding box center [511, 179] width 11 height 11
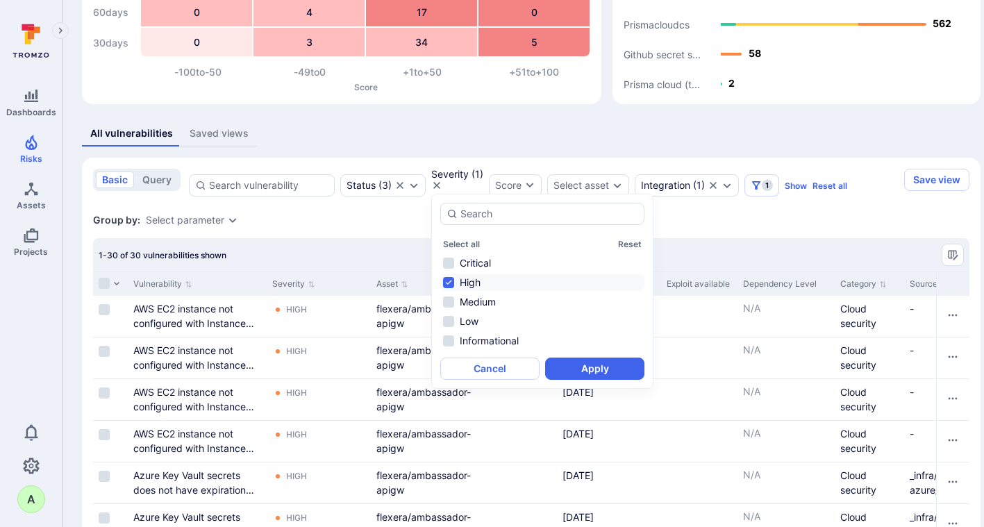
click at [474, 283] on li "High" at bounding box center [542, 282] width 204 height 17
click at [475, 303] on li "Medium" at bounding box center [542, 302] width 204 height 17
click at [600, 376] on button "Apply" at bounding box center [594, 369] width 99 height 22
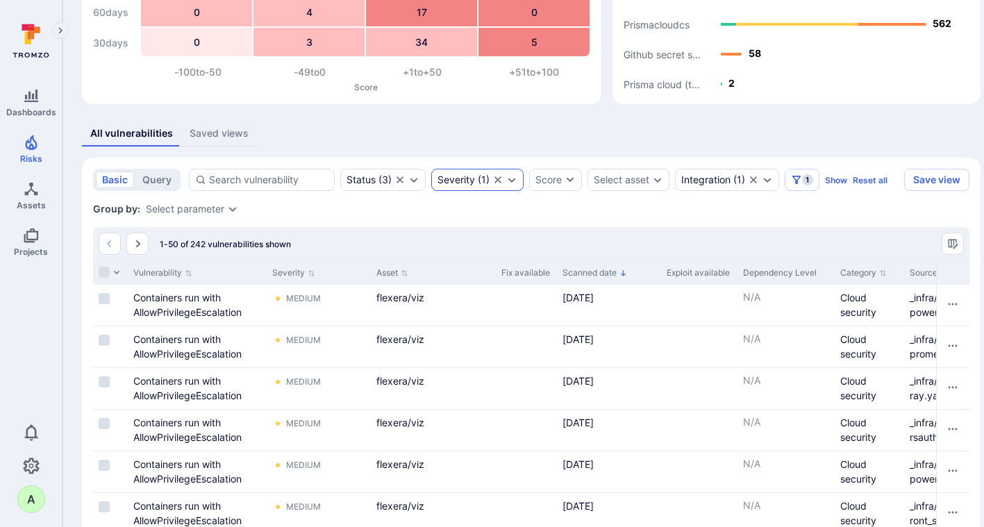
click at [513, 179] on icon "Expand dropdown" at bounding box center [512, 180] width 8 height 5
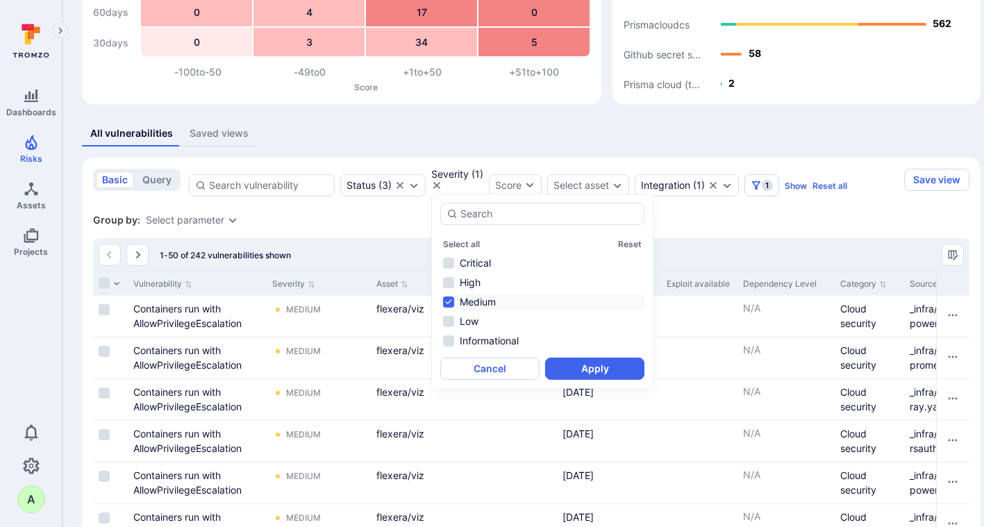
click at [476, 303] on li "Medium" at bounding box center [542, 302] width 204 height 17
click at [469, 324] on li "Low" at bounding box center [542, 321] width 204 height 17
click at [586, 367] on button "Apply" at bounding box center [594, 369] width 99 height 22
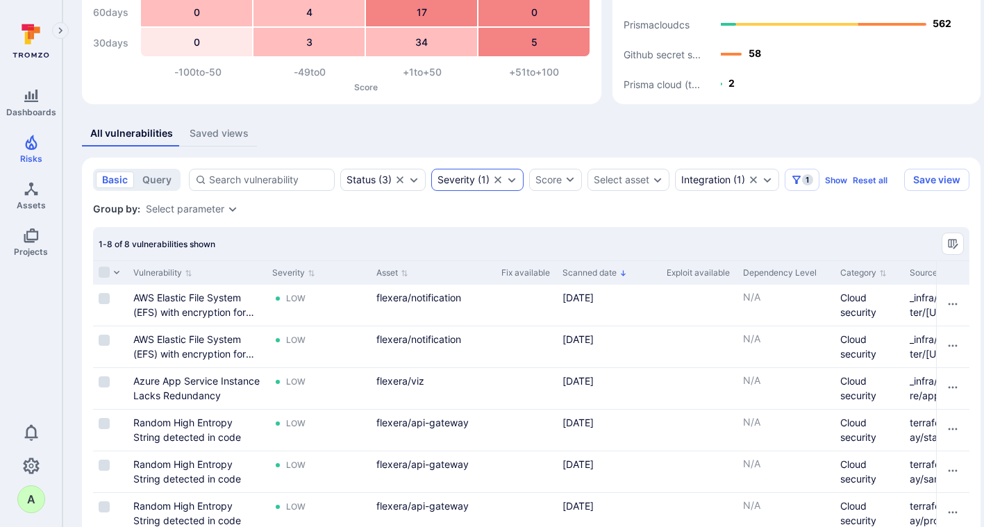
click at [510, 179] on icon "Expand dropdown" at bounding box center [511, 179] width 11 height 11
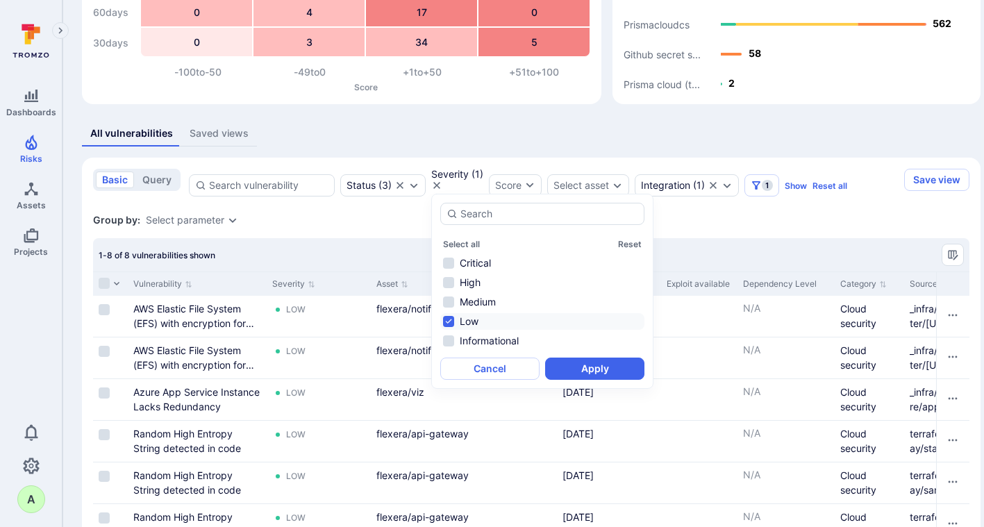
click at [467, 319] on li "Low" at bounding box center [542, 321] width 204 height 17
click at [467, 276] on li "High" at bounding box center [542, 282] width 204 height 17
click at [589, 366] on button "Apply" at bounding box center [594, 369] width 99 height 22
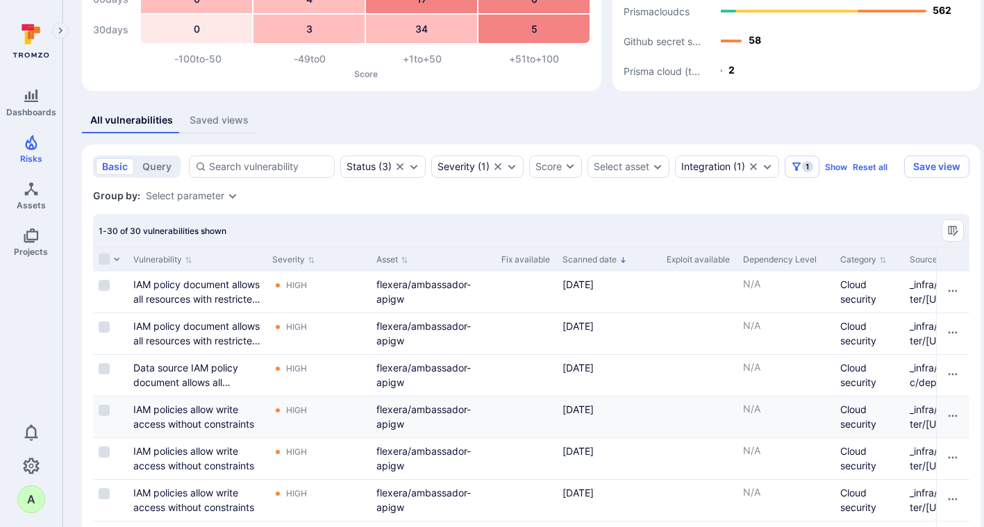
scroll to position [180, 0]
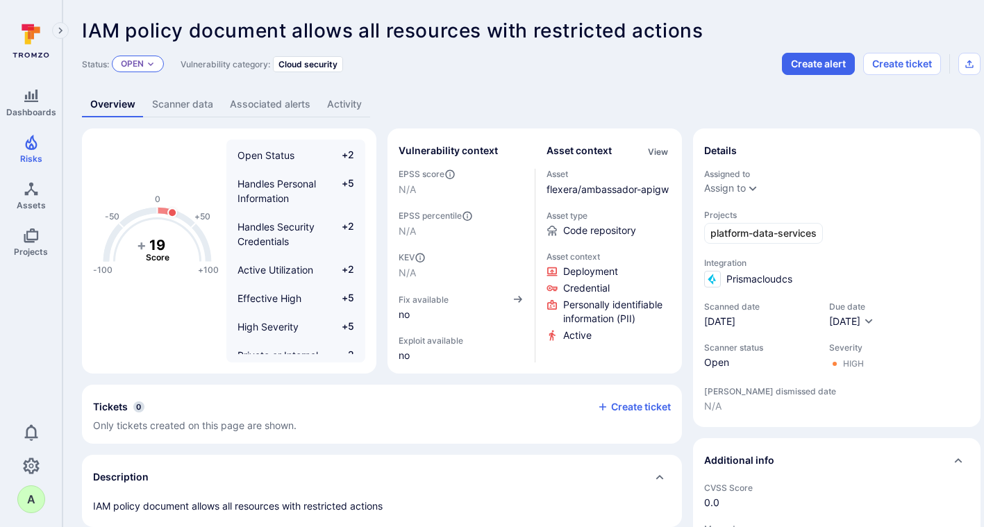
click at [156, 65] on div "Open" at bounding box center [138, 64] width 52 height 17
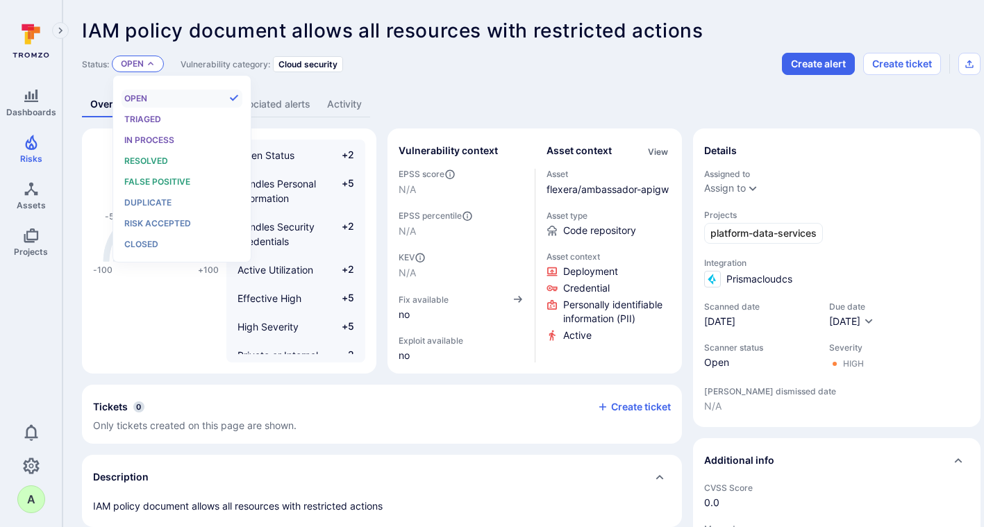
scroll to position [11, 0]
click at [156, 178] on span "False positive" at bounding box center [157, 181] width 66 height 10
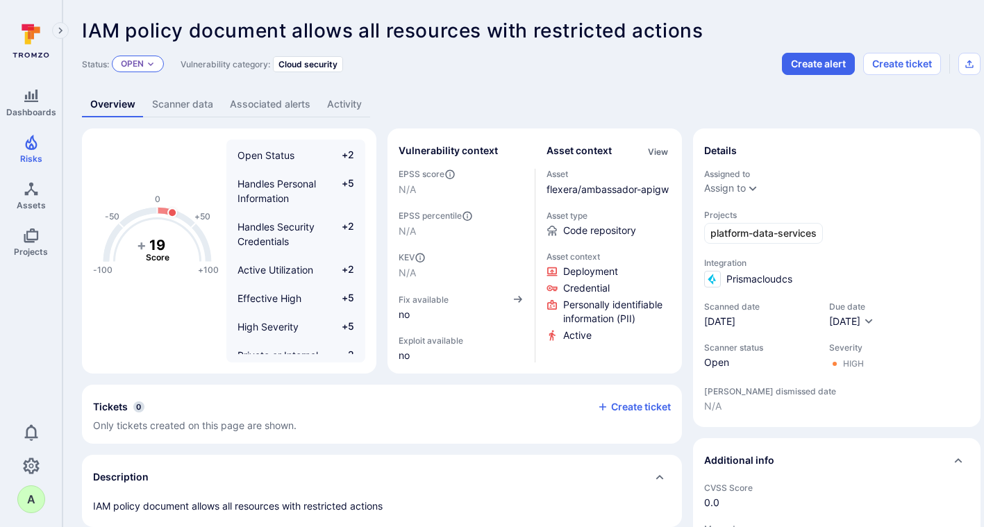
click at [151, 65] on icon "Expand dropdown" at bounding box center [151, 63] width 6 height 3
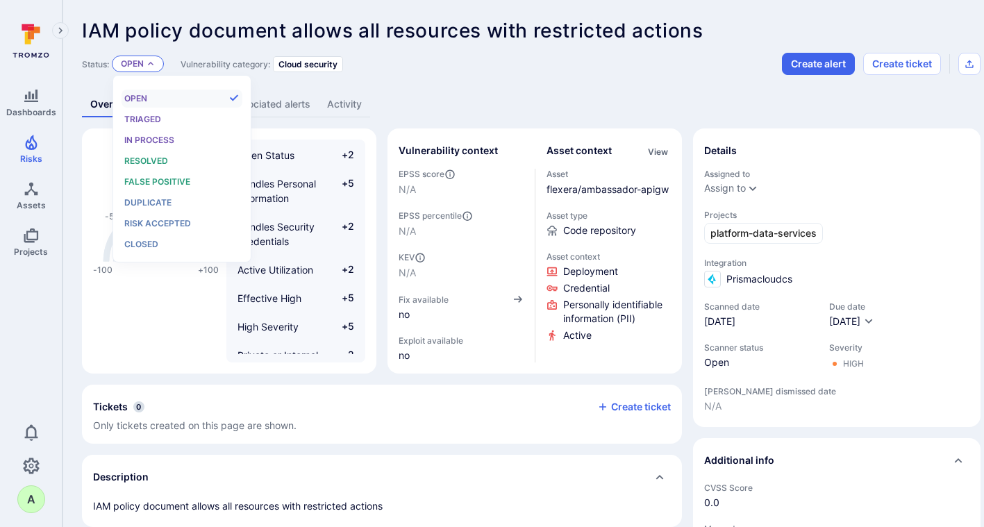
scroll to position [11, 0]
click at [148, 176] on span "False positive" at bounding box center [157, 181] width 66 height 10
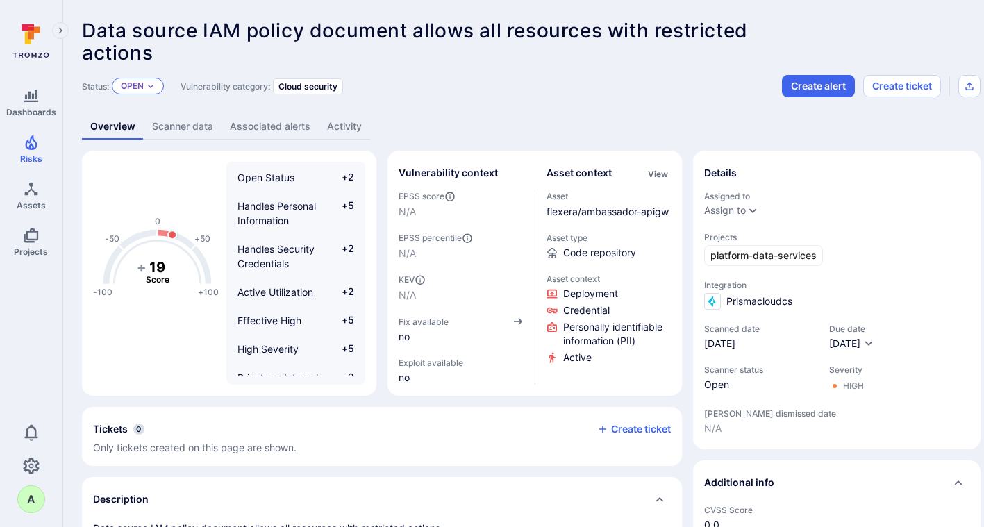
click at [151, 85] on icon "Expand dropdown" at bounding box center [150, 86] width 8 height 8
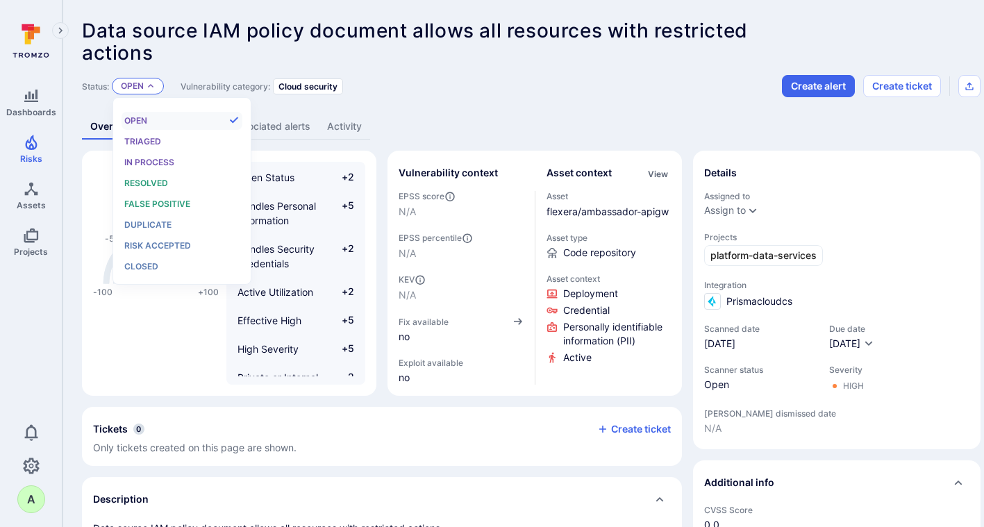
scroll to position [11, 0]
click at [154, 200] on span "False positive" at bounding box center [157, 204] width 66 height 10
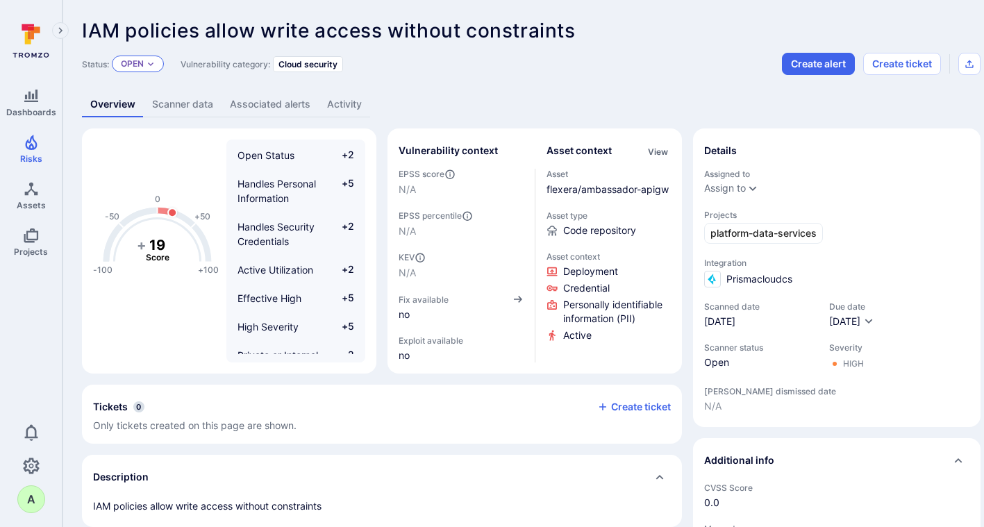
click at [152, 64] on icon "Expand dropdown" at bounding box center [150, 64] width 8 height 8
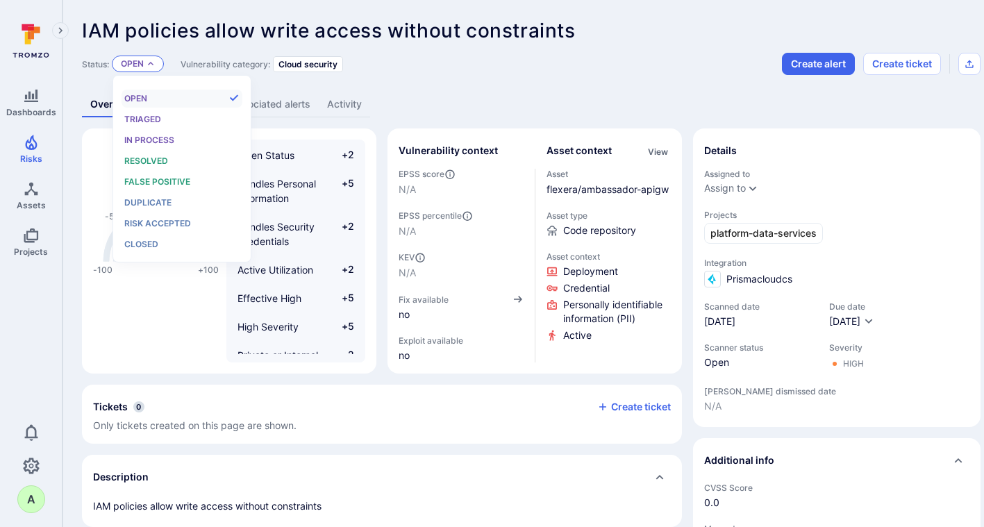
scroll to position [11, 0]
click at [154, 176] on span "False positive" at bounding box center [157, 181] width 66 height 10
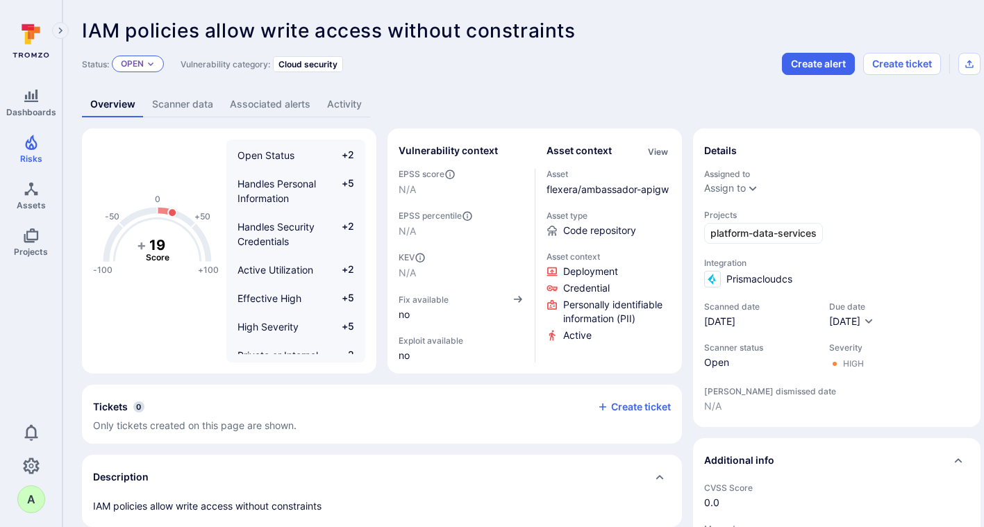
click at [152, 68] on div "Open" at bounding box center [138, 64] width 52 height 17
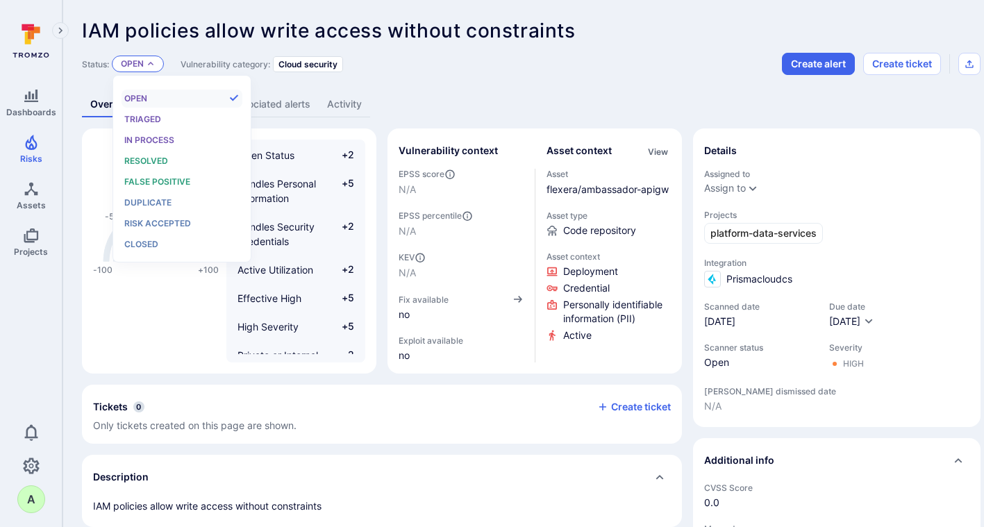
scroll to position [11, 0]
click at [149, 180] on span "False positive" at bounding box center [157, 181] width 66 height 10
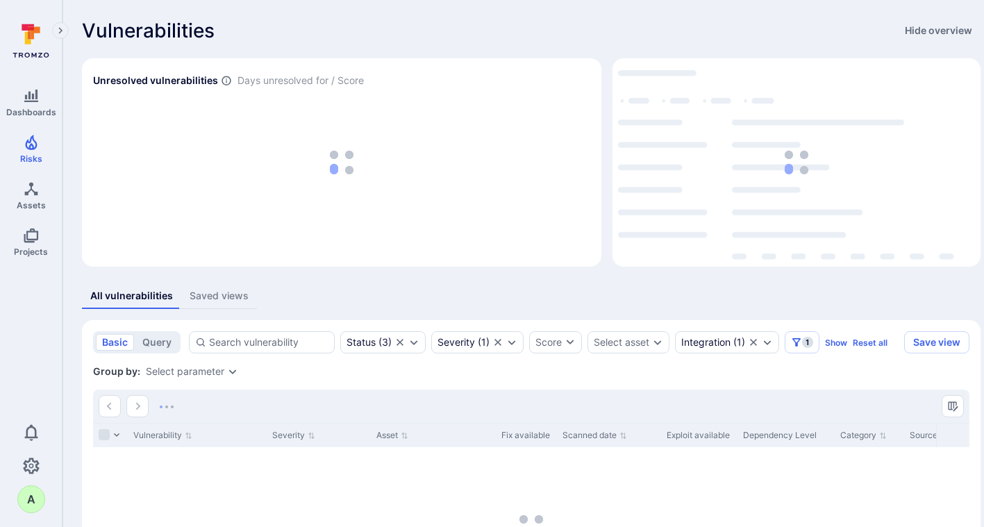
scroll to position [52, 0]
